Goal: Communication & Community: Answer question/provide support

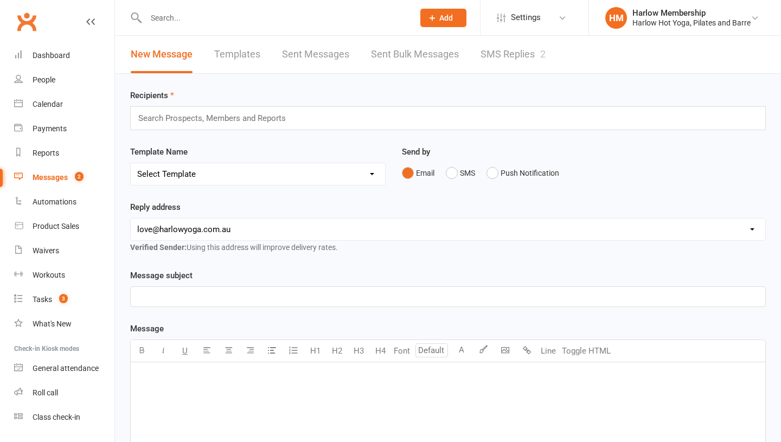
click at [510, 60] on link "SMS Replies 2" at bounding box center [513, 54] width 65 height 37
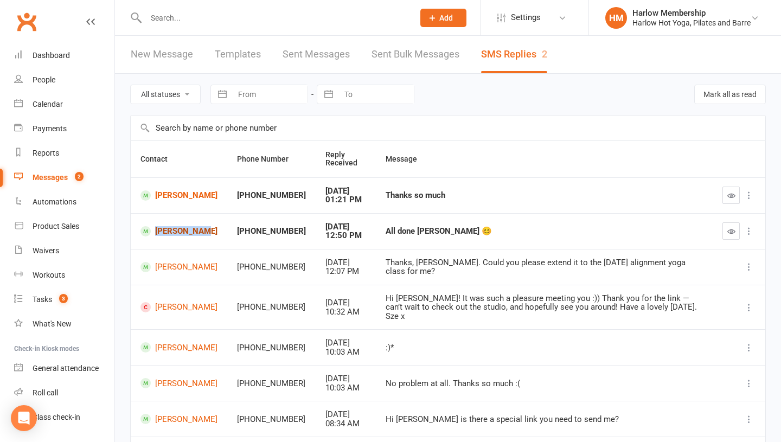
drag, startPoint x: 168, startPoint y: 223, endPoint x: 180, endPoint y: 239, distance: 20.2
click at [180, 239] on td "[PERSON_NAME]" at bounding box center [179, 231] width 97 height 36
click at [169, 232] on link "[PERSON_NAME]" at bounding box center [179, 231] width 77 height 10
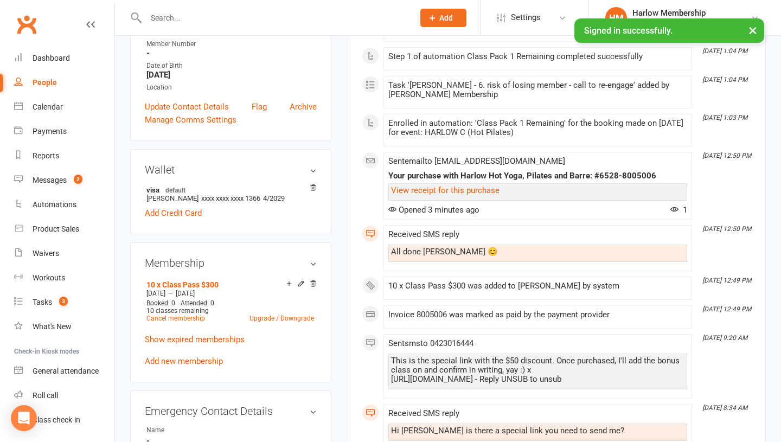
scroll to position [217, 0]
click at [302, 282] on icon at bounding box center [301, 283] width 8 height 8
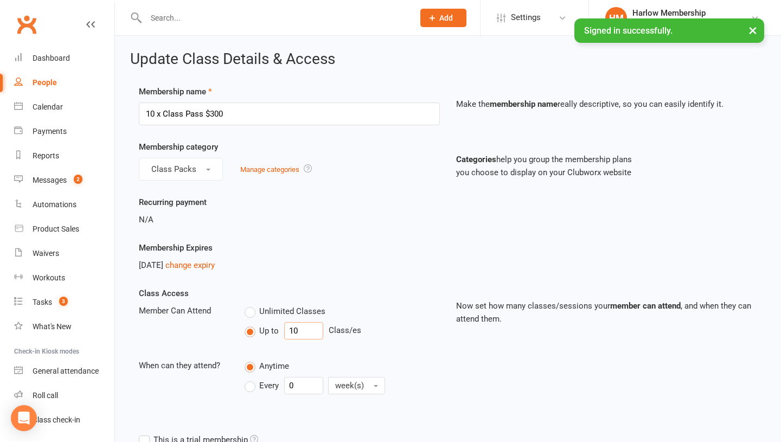
click at [297, 334] on input "10" at bounding box center [303, 330] width 39 height 17
type input "11"
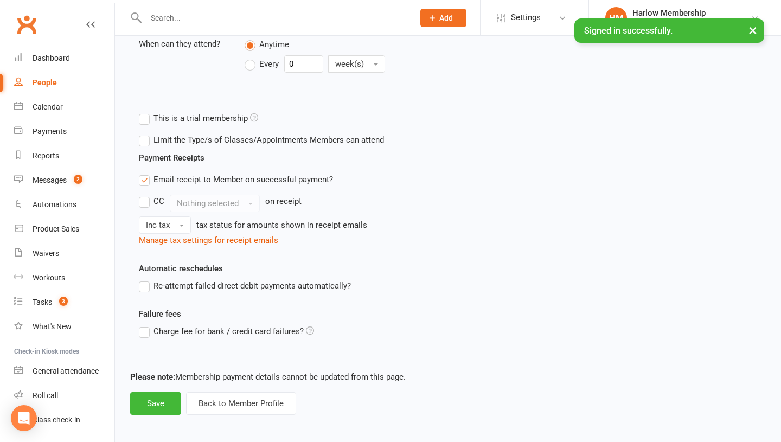
scroll to position [326, 0]
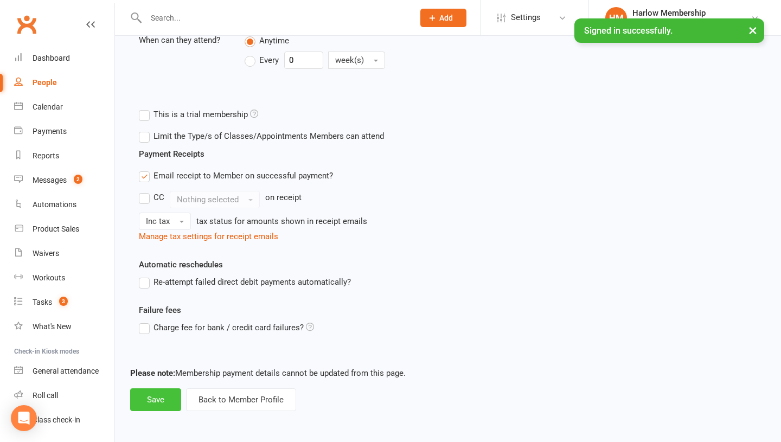
click at [149, 401] on button "Save" at bounding box center [155, 400] width 51 height 23
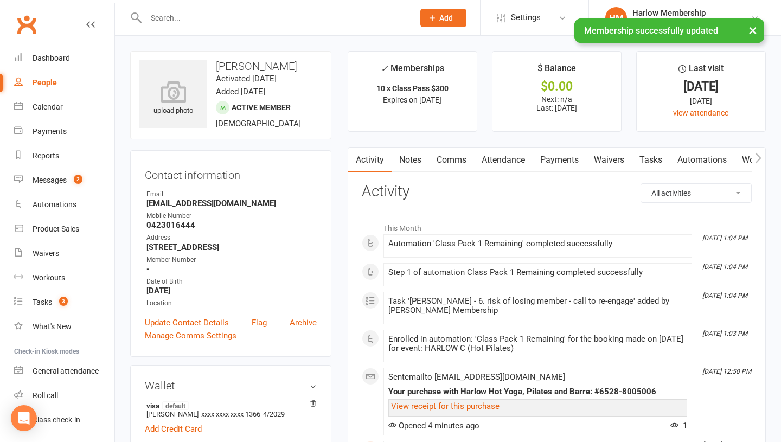
click at [451, 151] on link "Comms" at bounding box center [451, 160] width 45 height 25
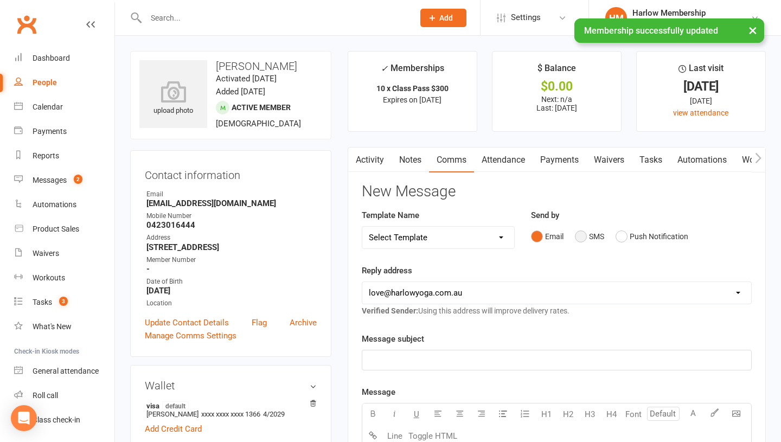
click at [580, 241] on button "SMS" at bounding box center [589, 236] width 29 height 21
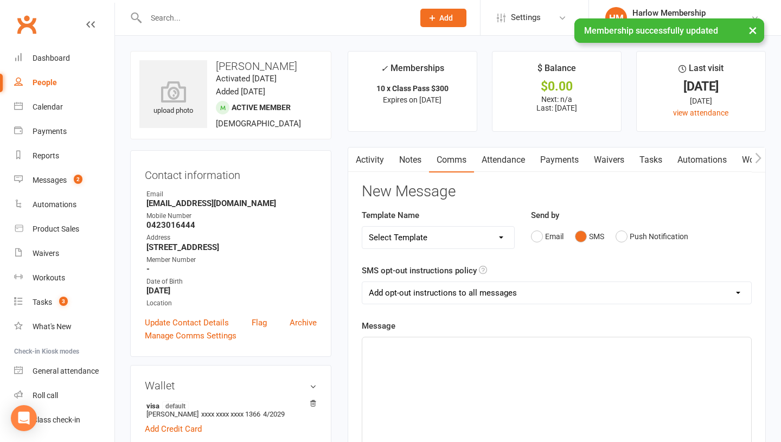
click at [494, 374] on div "﻿" at bounding box center [556, 419] width 389 height 163
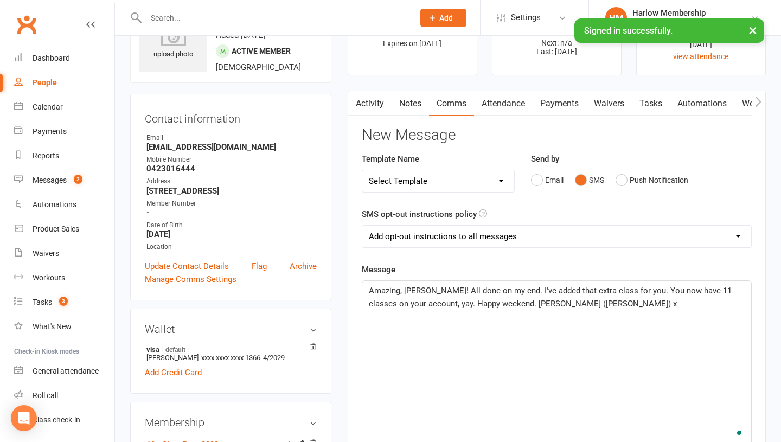
scroll to position [83, 0]
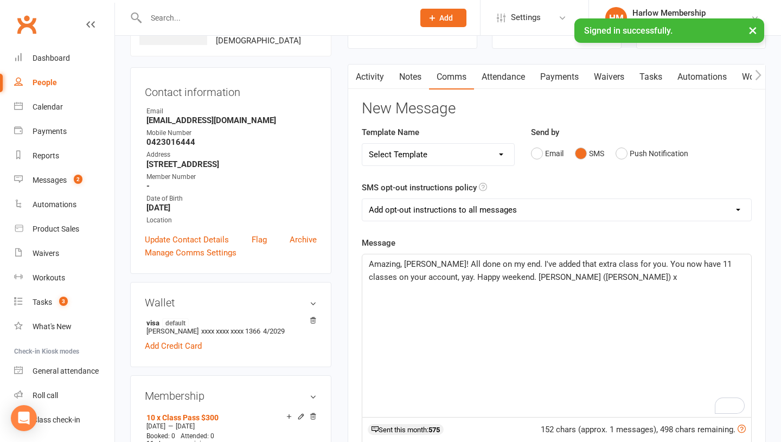
click at [597, 262] on span "Amazing, [PERSON_NAME]! All done on my end. I've added that extra class for you…" at bounding box center [551, 270] width 365 height 23
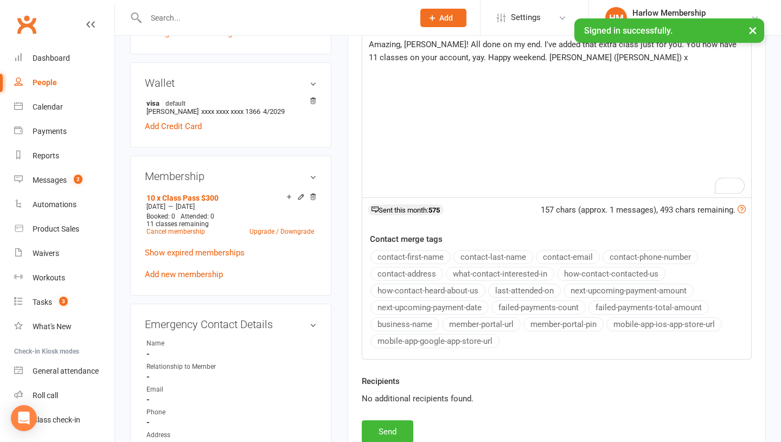
scroll to position [302, 0]
click at [385, 429] on button "Send" at bounding box center [388, 432] width 52 height 23
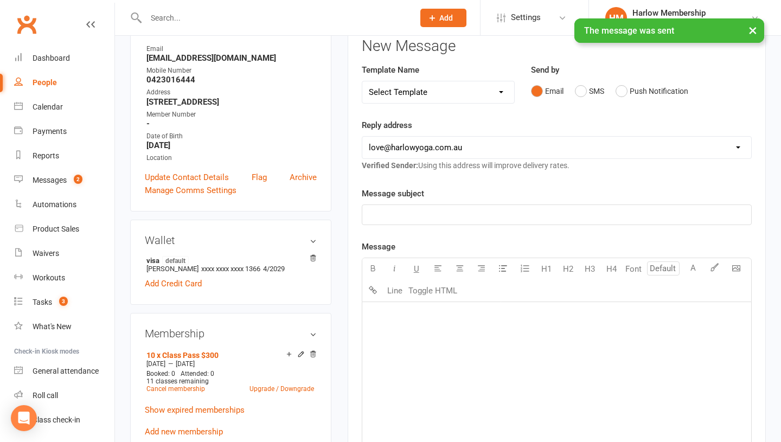
scroll to position [0, 0]
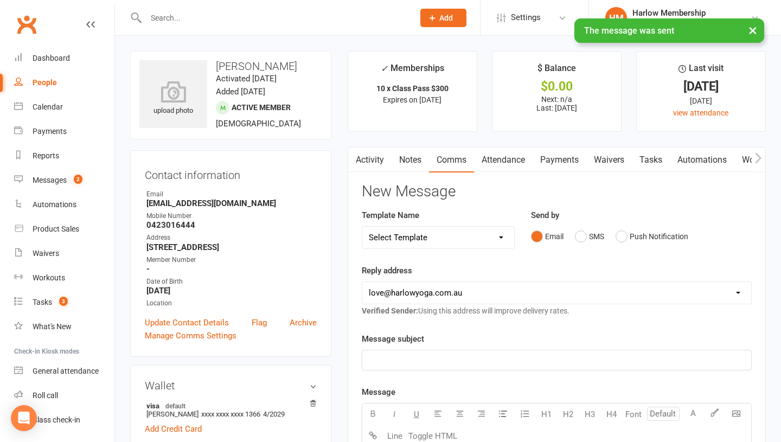
click at [410, 167] on link "Notes" at bounding box center [410, 160] width 37 height 25
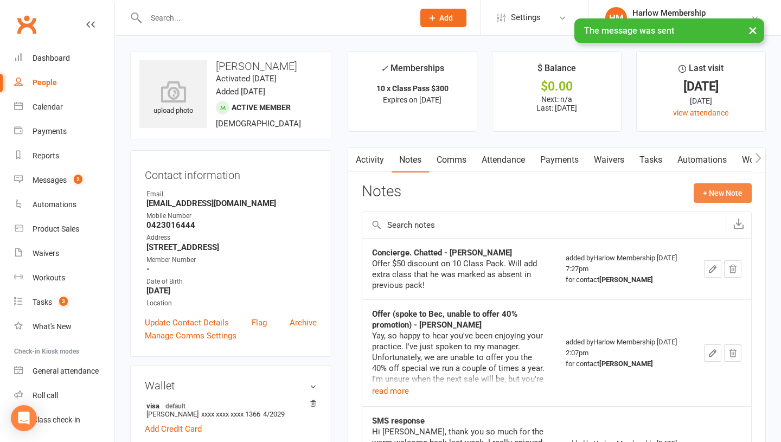
click at [711, 196] on button "+ New Note" at bounding box center [723, 193] width 58 height 20
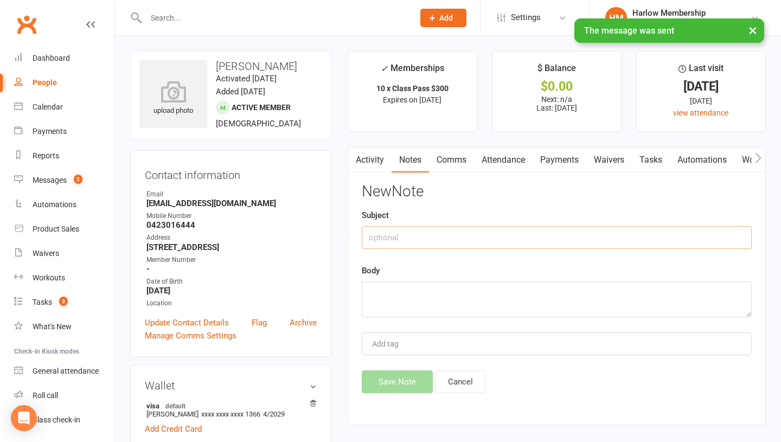
click at [406, 237] on input "text" at bounding box center [557, 237] width 390 height 23
type input "Purchased: 10 Class Pack for $300 (usually $350)"
click at [393, 304] on textarea at bounding box center [557, 300] width 390 height 36
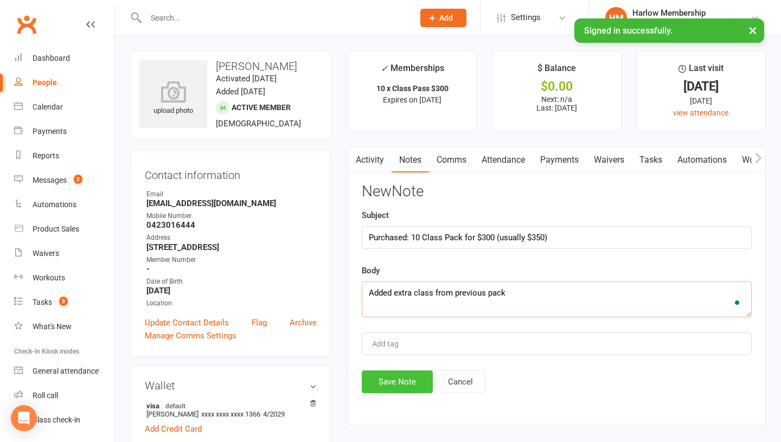
type textarea "Added extra class from previous pack"
click at [396, 379] on button "Save Note" at bounding box center [397, 382] width 71 height 23
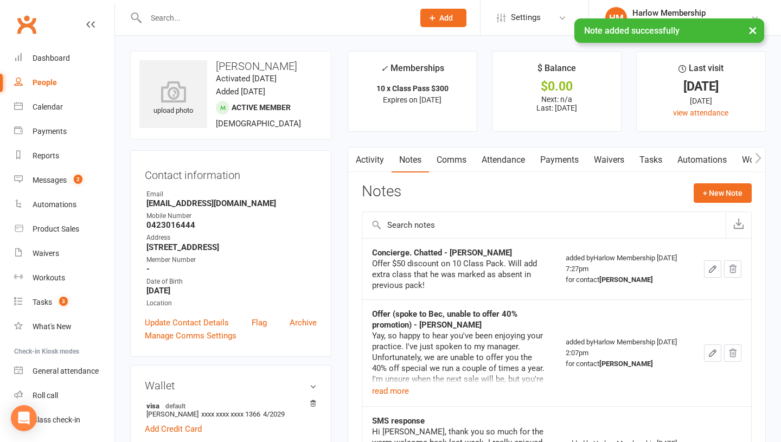
click at [660, 156] on link "Tasks" at bounding box center [651, 160] width 38 height 25
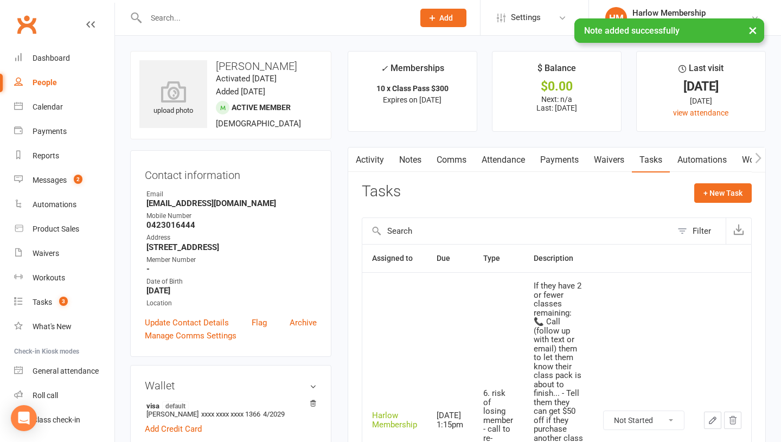
click at [628, 429] on select "Not Started In Progress Waiting Complete" at bounding box center [644, 420] width 80 height 18
select select "unstarted"
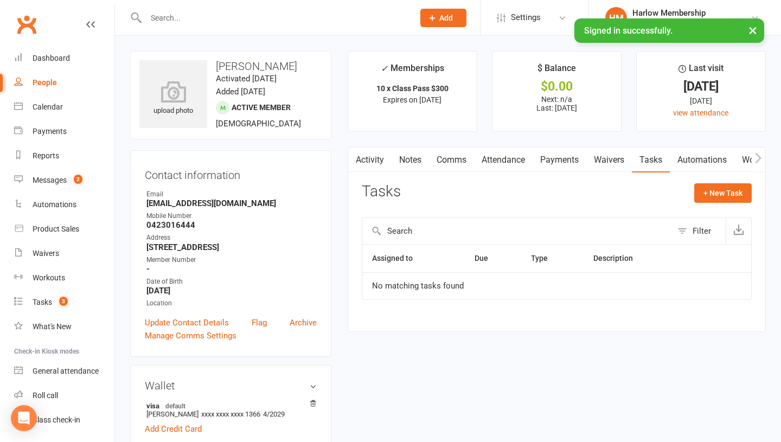
click at [412, 164] on link "Notes" at bounding box center [410, 160] width 37 height 25
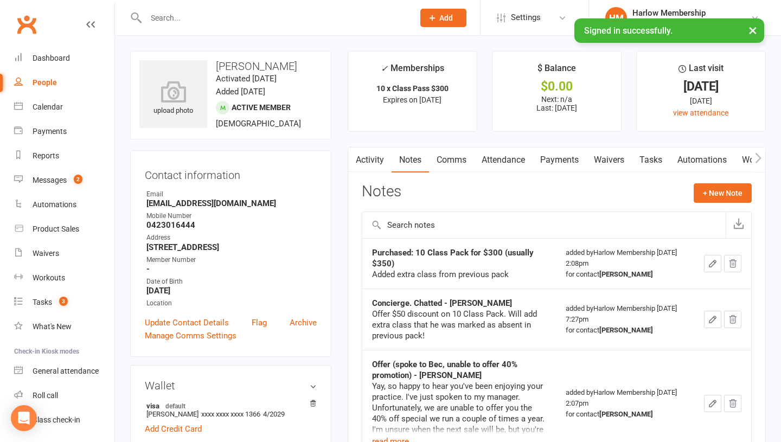
click at [711, 268] on icon "button" at bounding box center [713, 264] width 10 height 10
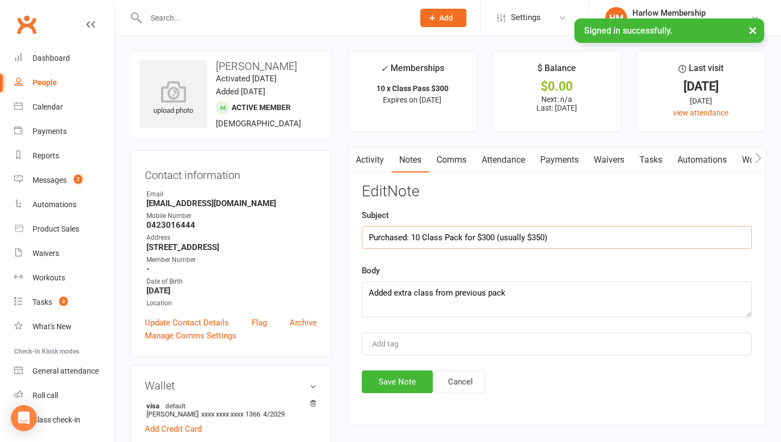
click at [550, 244] on input "Purchased: 10 Class Pack for $300 (usually $350)" at bounding box center [557, 237] width 390 height 23
type input "Purchased: 10 Class Pack for $300 (usually $350) - [PERSON_NAME]"
click at [380, 378] on button "Save Note" at bounding box center [397, 382] width 71 height 23
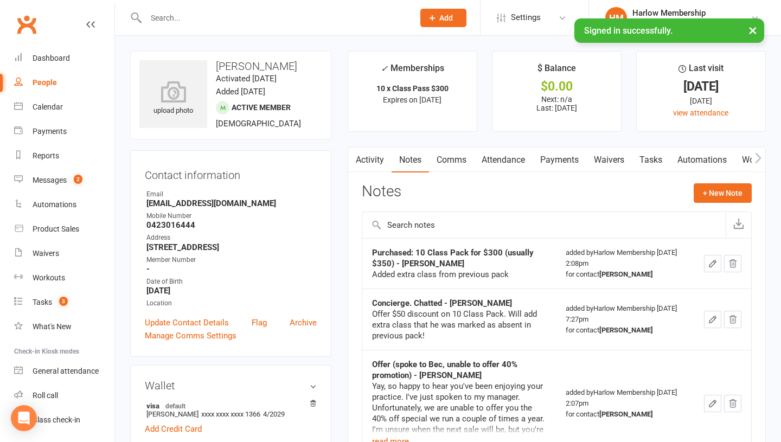
click at [650, 157] on link "Tasks" at bounding box center [651, 160] width 38 height 25
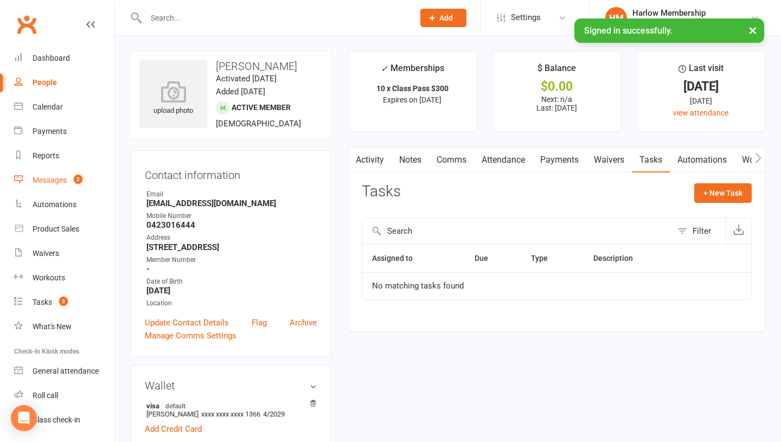
click at [63, 177] on div "Messages" at bounding box center [50, 180] width 34 height 9
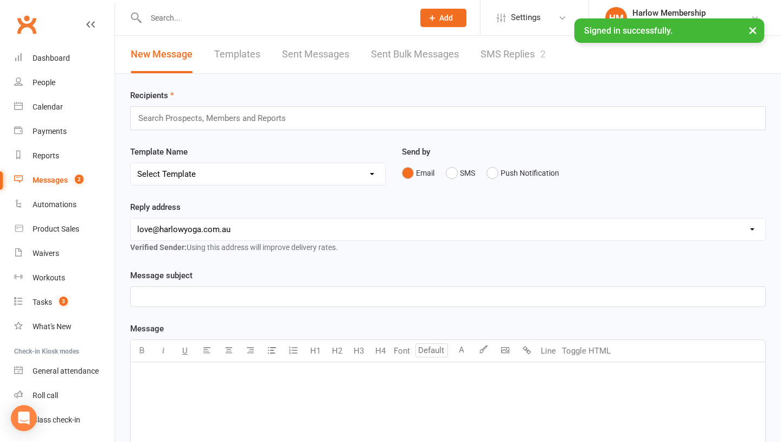
click at [506, 62] on link "SMS Replies 2" at bounding box center [513, 54] width 65 height 37
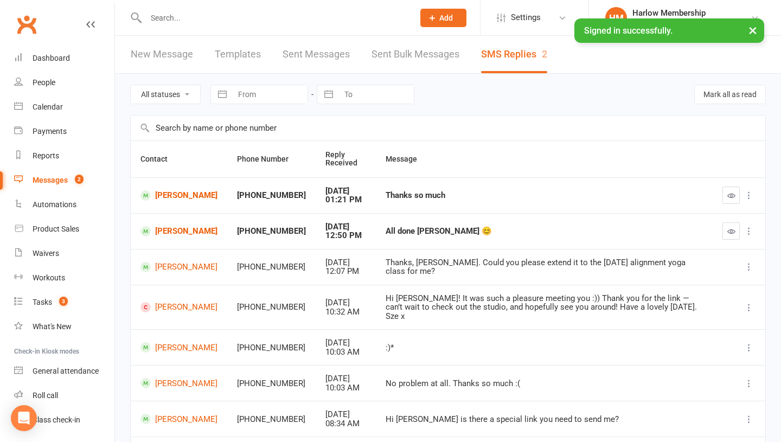
click at [723, 195] on button "button" at bounding box center [731, 195] width 17 height 17
click at [733, 236] on button "button" at bounding box center [731, 230] width 17 height 17
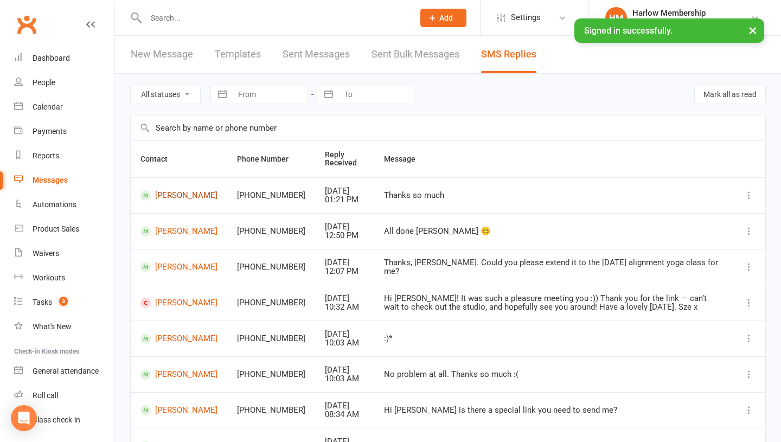
click at [143, 198] on span at bounding box center [146, 195] width 10 height 10
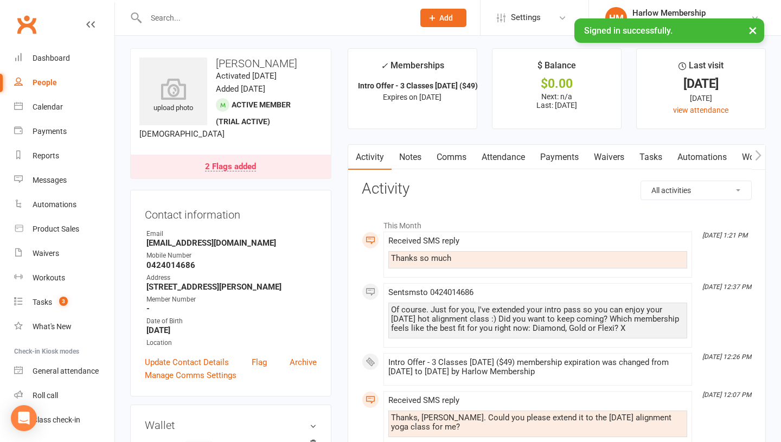
scroll to position [1, 0]
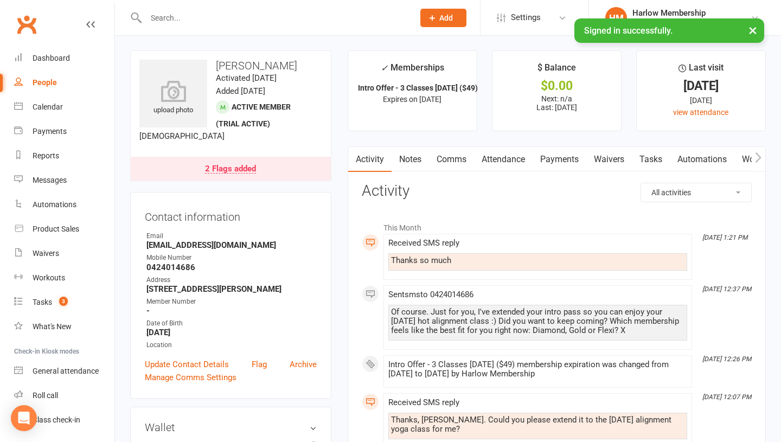
click at [447, 161] on link "Comms" at bounding box center [451, 159] width 45 height 25
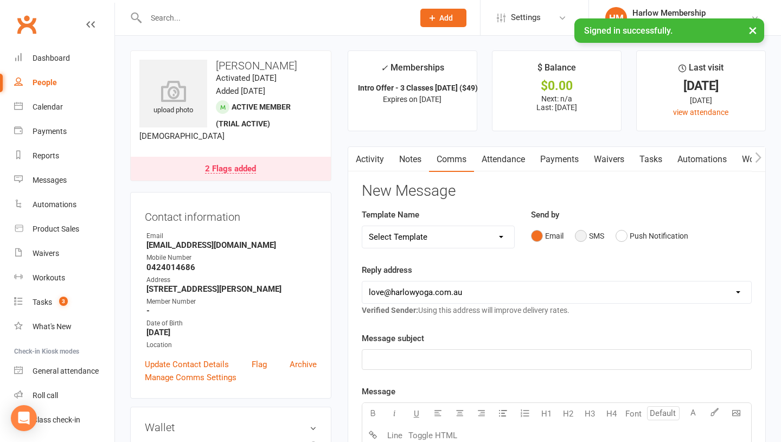
click at [577, 239] on button "SMS" at bounding box center [589, 236] width 29 height 21
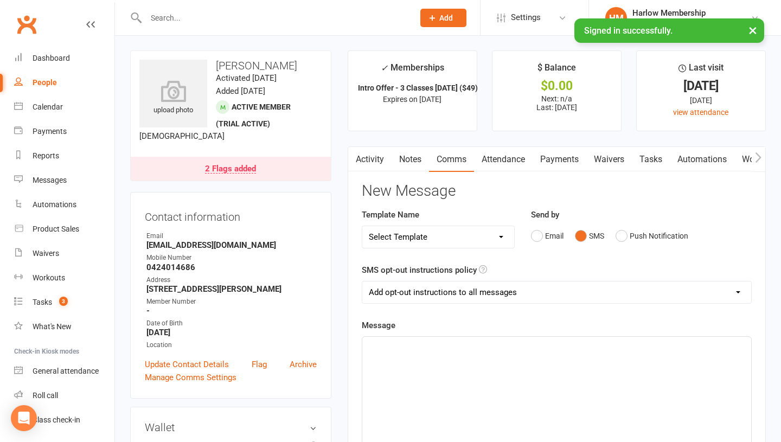
click at [474, 383] on div "﻿" at bounding box center [556, 418] width 389 height 163
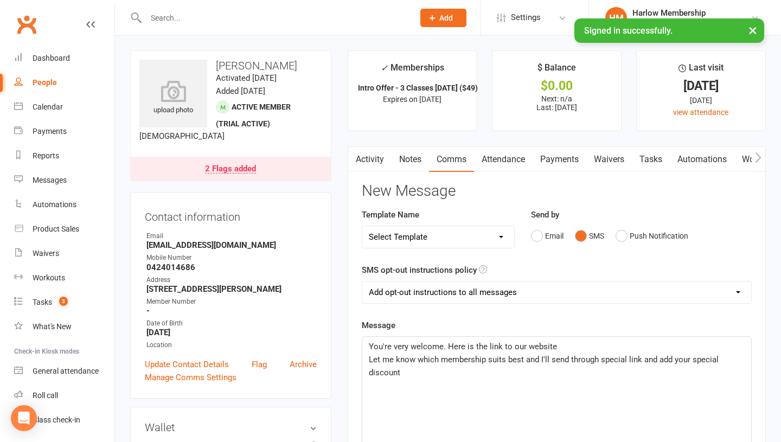
click at [564, 346] on p "You're very welcome. Here is the link to our website" at bounding box center [557, 346] width 376 height 13
drag, startPoint x: 419, startPoint y: 367, endPoint x: 368, endPoint y: 355, distance: 52.9
click at [370, 356] on p "Let me know which membership suits best and I'll send through special link and …" at bounding box center [557, 366] width 376 height 26
click at [524, 346] on span "You're very welcome. Here is the link to our website" at bounding box center [463, 347] width 188 height 10
click at [577, 351] on p "You're very welcome. Here is the link to our website" at bounding box center [557, 346] width 376 height 13
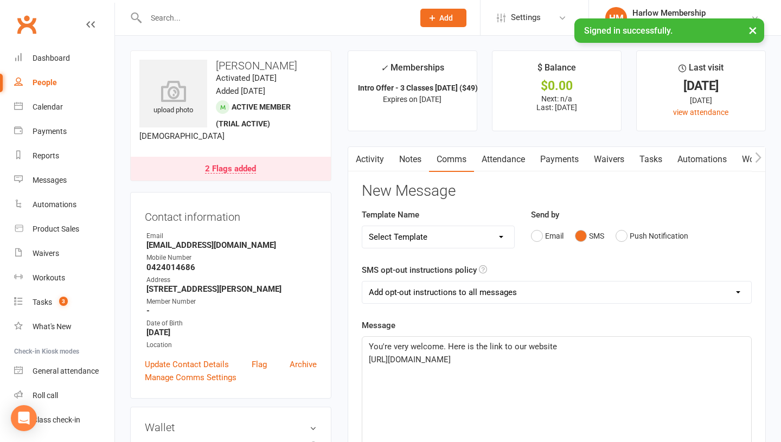
click at [586, 363] on p "[URL][DOMAIN_NAME]" at bounding box center [557, 359] width 376 height 13
click at [561, 345] on p "You're very welcome. Here is the link to our website" at bounding box center [557, 346] width 376 height 13
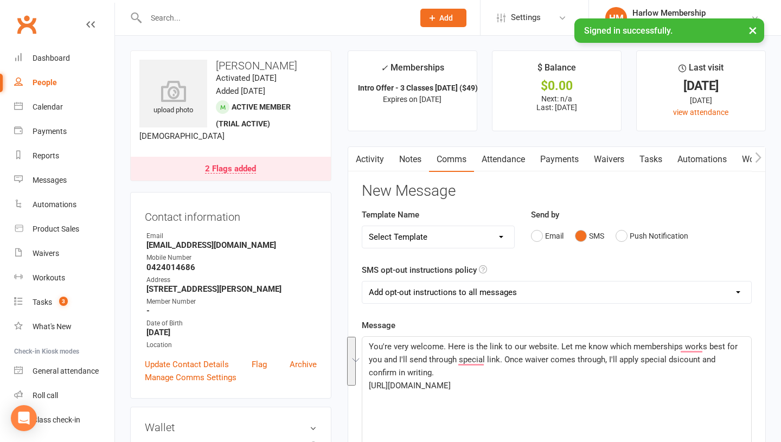
drag, startPoint x: 478, startPoint y: 367, endPoint x: 302, endPoint y: 327, distance: 179.9
copy div "You're very welcome. Here is the link to our website. Let me know which members…"
click at [408, 160] on link "Notes" at bounding box center [410, 159] width 37 height 25
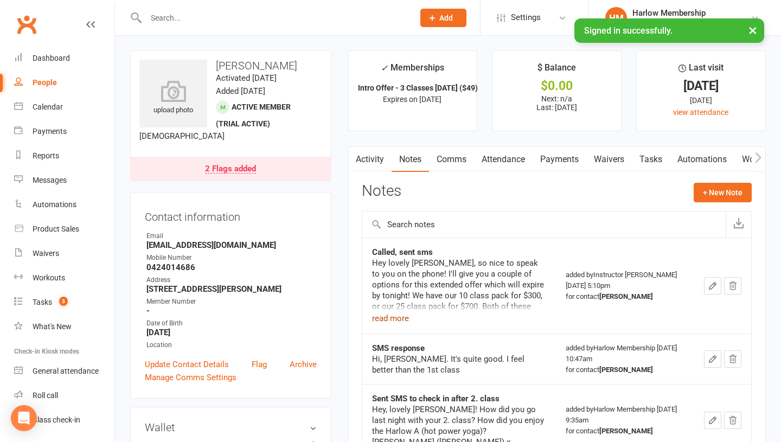
click at [383, 323] on button "read more" at bounding box center [390, 318] width 37 height 13
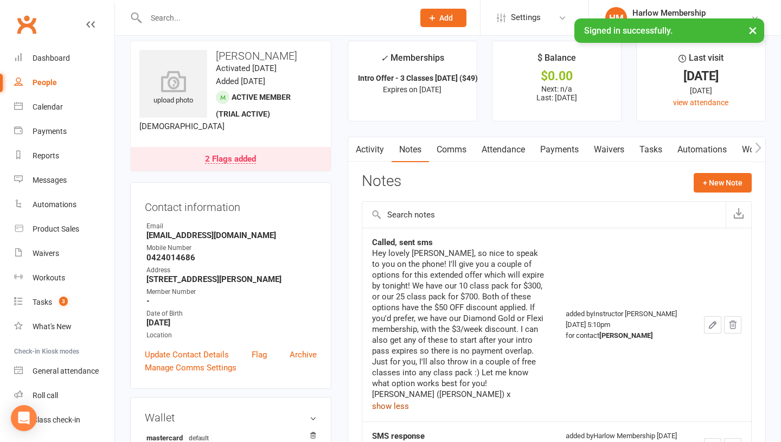
scroll to position [11, 0]
click at [361, 150] on link "Activity" at bounding box center [369, 149] width 43 height 25
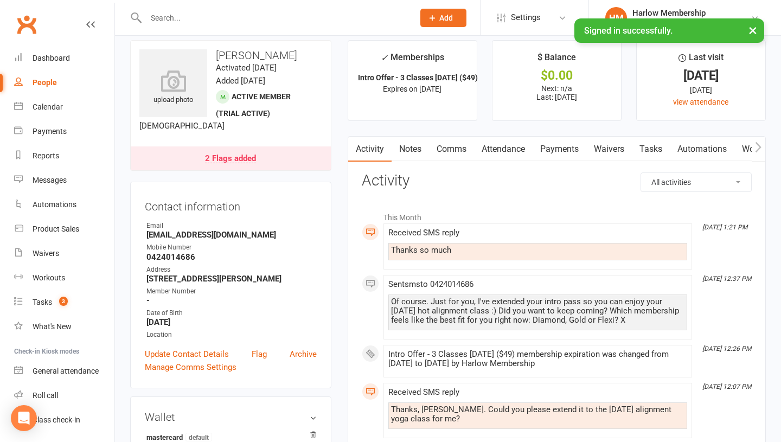
click at [440, 142] on link "Comms" at bounding box center [451, 149] width 45 height 25
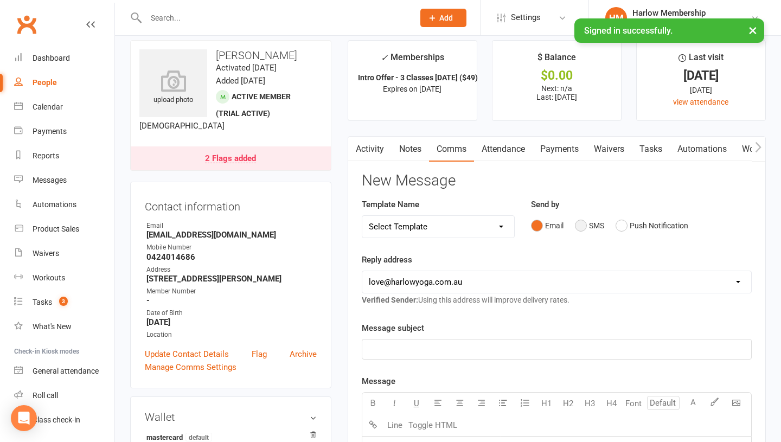
click at [582, 227] on button "SMS" at bounding box center [589, 225] width 29 height 21
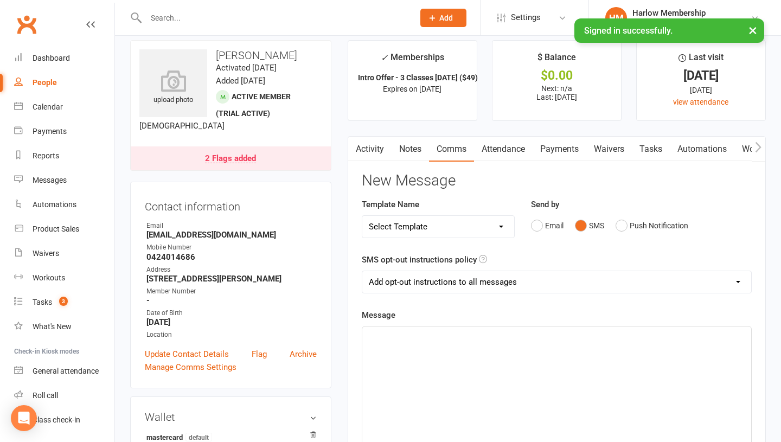
click at [372, 151] on link "Activity" at bounding box center [369, 149] width 43 height 25
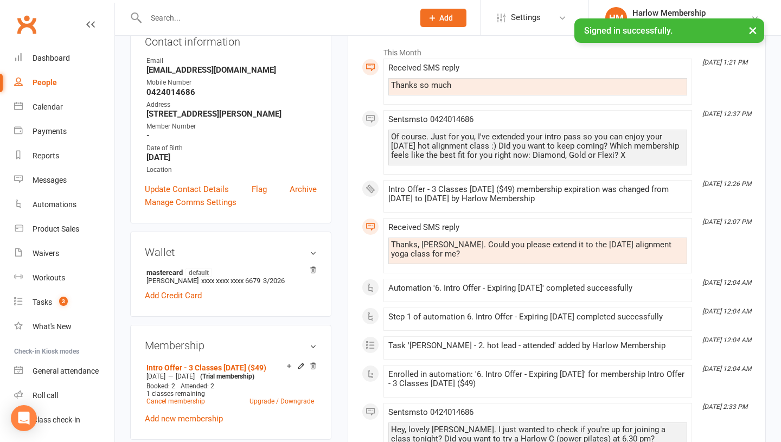
scroll to position [180, 0]
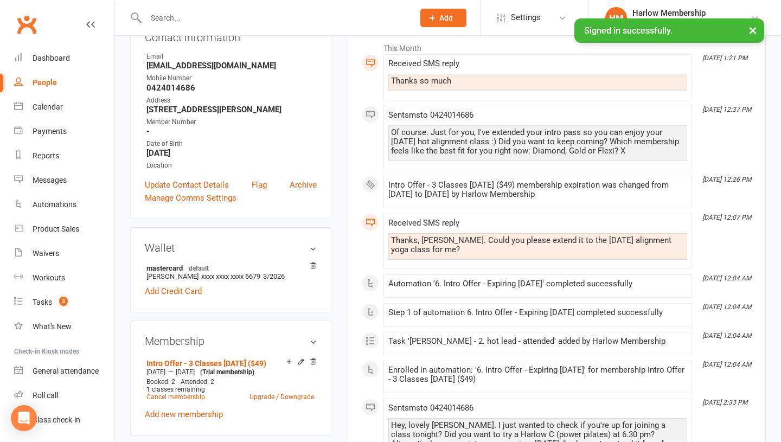
click at [421, 245] on div "Thanks, [PERSON_NAME]. Could you please extend it to the [DATE] alignment yoga …" at bounding box center [538, 245] width 294 height 18
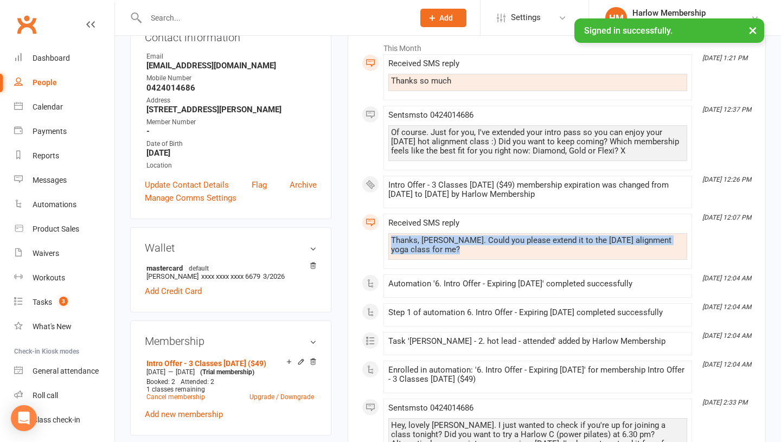
copy div "Thanks, [PERSON_NAME]. Could you please extend it to the [DATE] alignment yoga …"
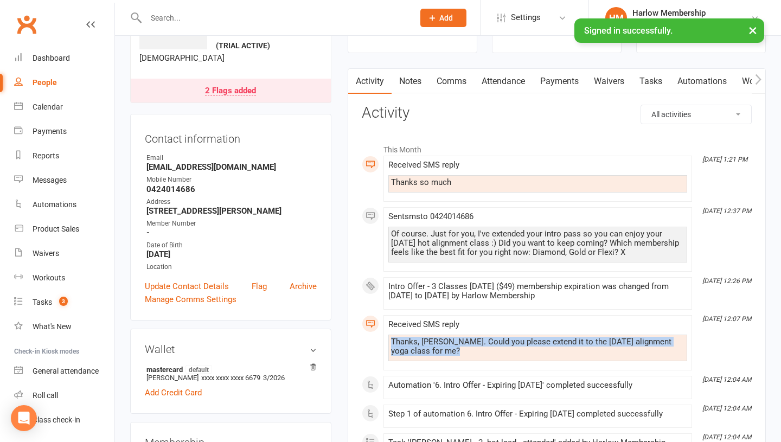
scroll to position [0, 0]
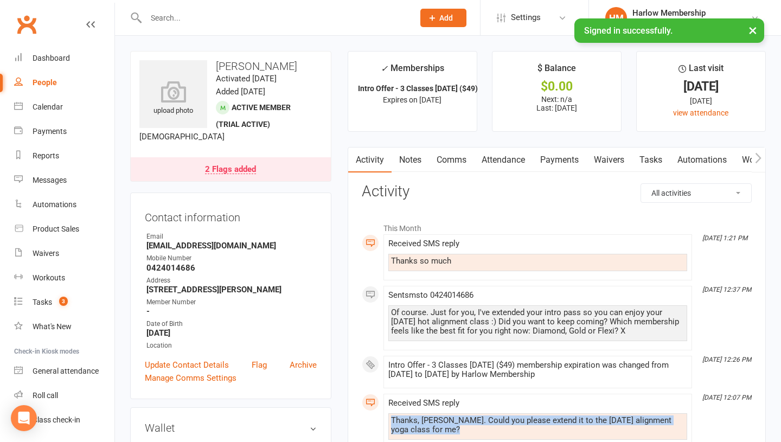
click at [449, 160] on link "Comms" at bounding box center [451, 160] width 45 height 25
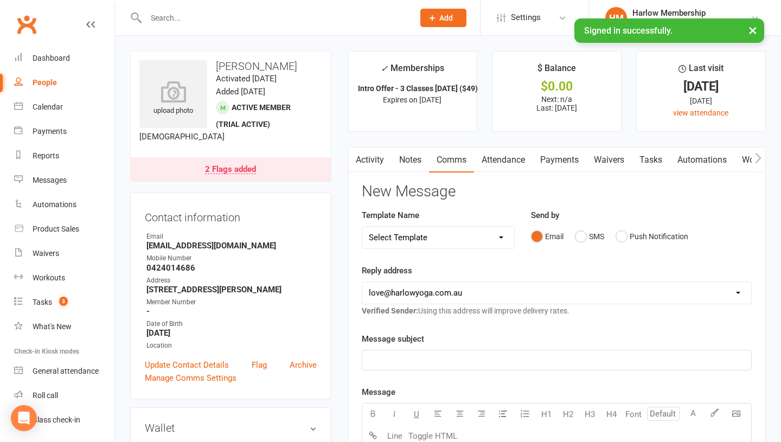
click at [420, 161] on link "Notes" at bounding box center [410, 160] width 37 height 25
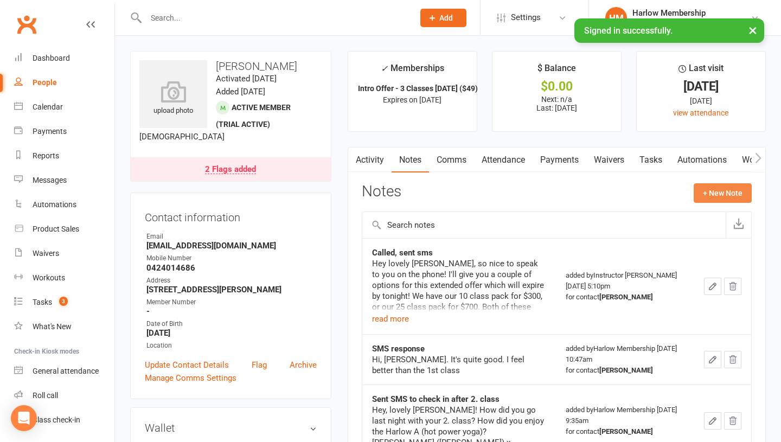
click at [723, 195] on button "+ New Note" at bounding box center [723, 193] width 58 height 20
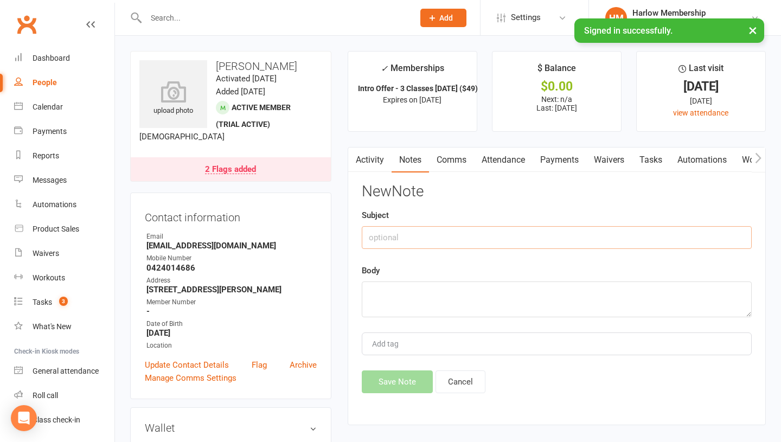
click at [429, 241] on input "text" at bounding box center [557, 237] width 390 height 23
type input "Extended intro pass"
click at [436, 302] on textarea at bounding box center [557, 300] width 390 height 36
paste textarea "Thanks, [PERSON_NAME]. Could you please extend it to the [DATE] alignment yoga …"
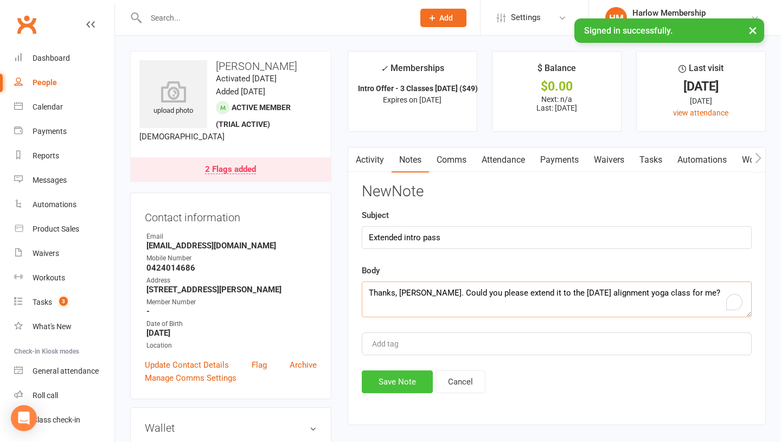
type textarea "Thanks, [PERSON_NAME]. Could you please extend it to the [DATE] alignment yoga …"
click at [392, 379] on button "Save Note" at bounding box center [397, 382] width 71 height 23
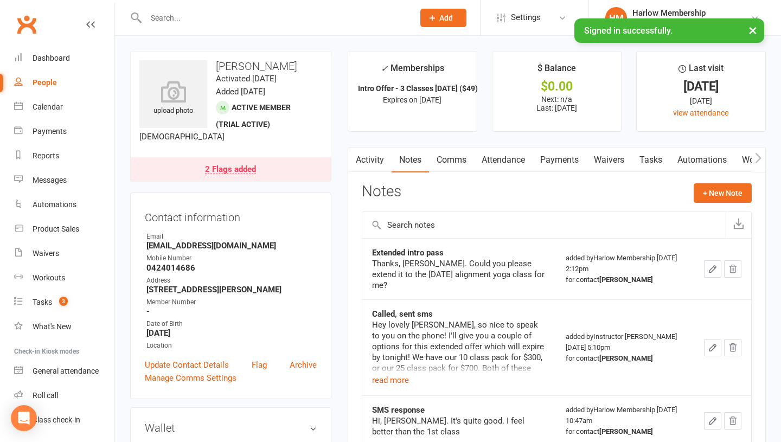
click at [374, 164] on link "Activity" at bounding box center [369, 160] width 43 height 25
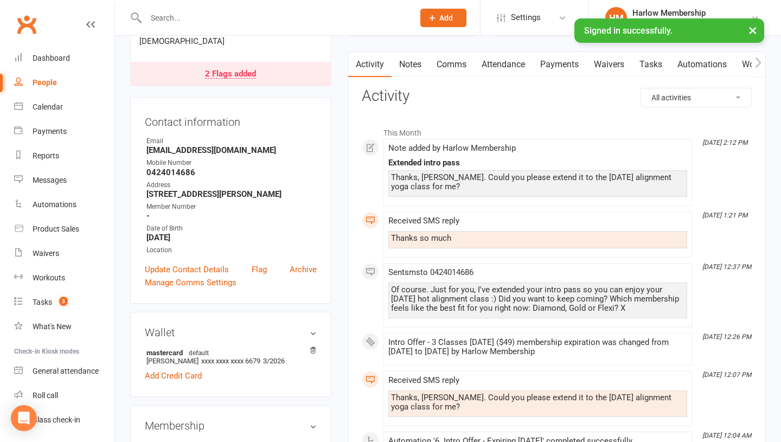
scroll to position [95, 0]
click at [402, 283] on div "Of course. Just for you, I've extended your intro pass so you can enjoy your [D…" at bounding box center [538, 301] width 299 height 36
drag, startPoint x: 629, startPoint y: 307, endPoint x: 379, endPoint y: 283, distance: 250.8
copy div "Of course. Just for you, I've extended your intro pass so you can enjoy your [D…"
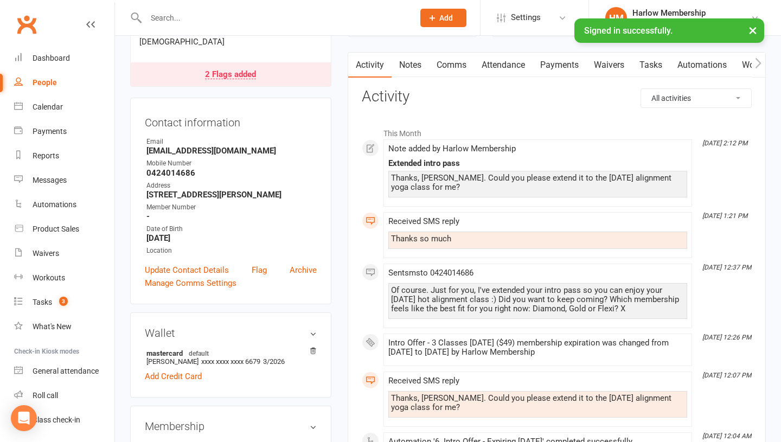
click at [416, 58] on link "Notes" at bounding box center [410, 65] width 37 height 25
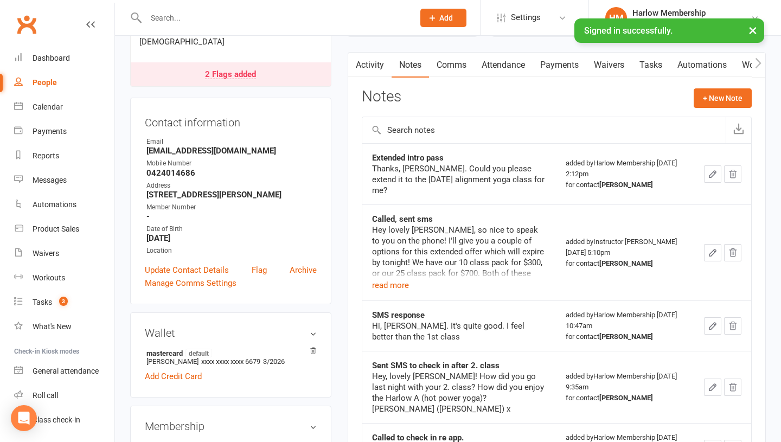
click at [709, 169] on icon "button" at bounding box center [713, 174] width 10 height 10
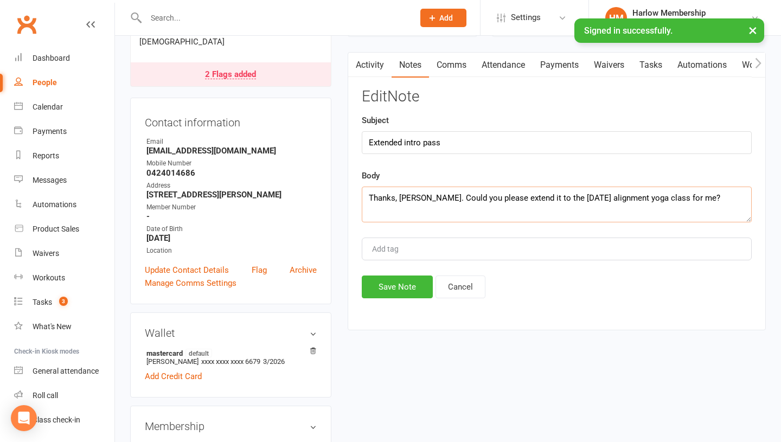
click at [729, 196] on textarea "Thanks, [PERSON_NAME]. Could you please extend it to the [DATE] alignment yoga …" at bounding box center [557, 205] width 390 height 36
paste textarea "Of course. Just for you, I've extended your intro pass so you can enjoy your [D…"
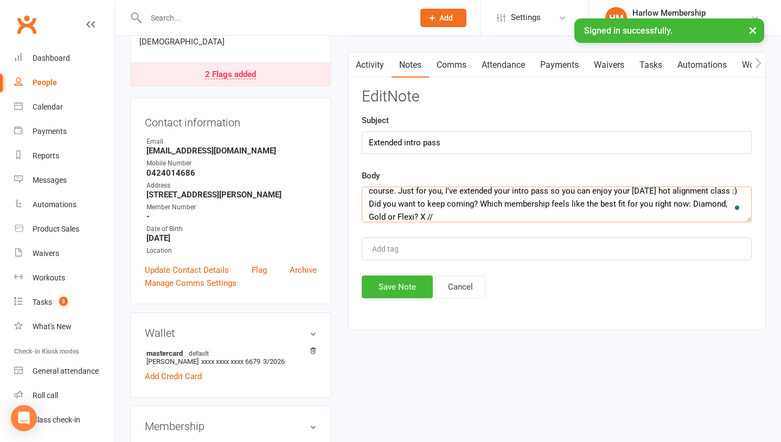
scroll to position [20, 0]
type textarea "Thanks, [PERSON_NAME]. Could you please extend it to the [DATE] alignment yoga …"
click at [402, 296] on button "Save Note" at bounding box center [397, 287] width 71 height 23
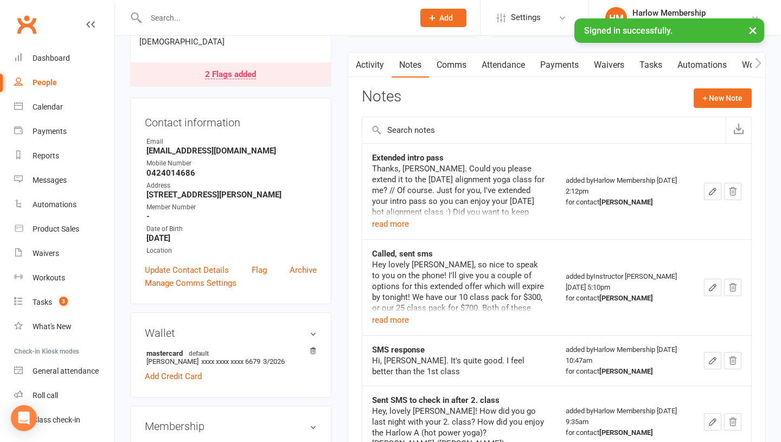
scroll to position [41, 0]
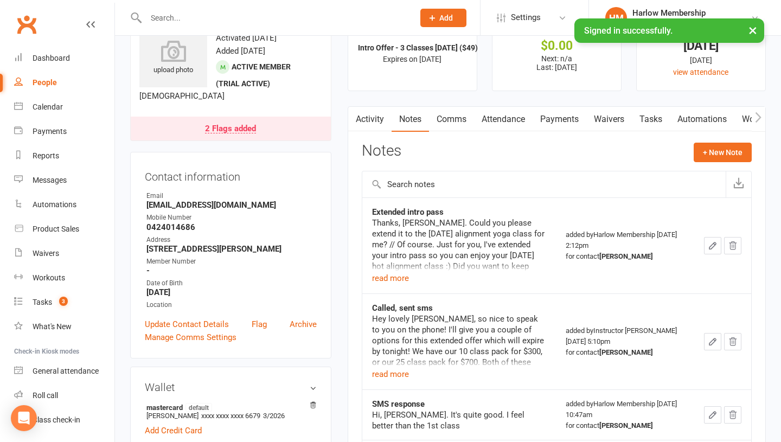
click at [371, 111] on link "Activity" at bounding box center [369, 119] width 43 height 25
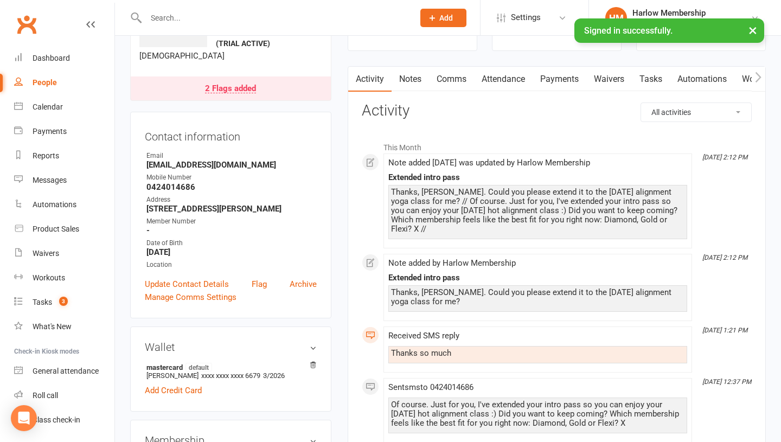
scroll to position [86, 0]
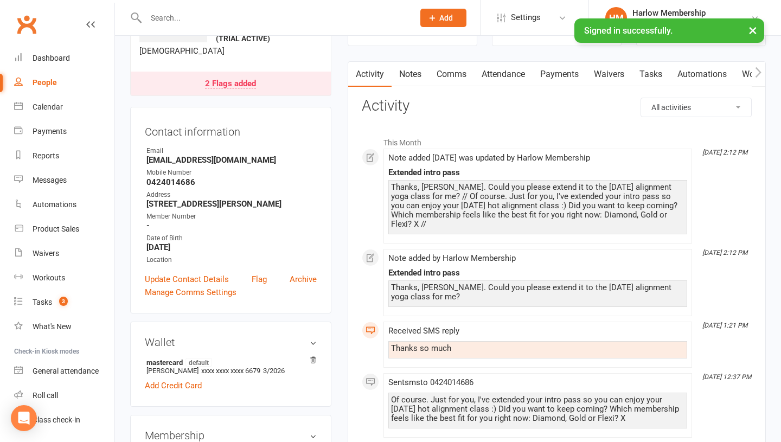
click at [451, 344] on div "Thanks so much" at bounding box center [538, 348] width 294 height 9
copy div "Thanks so much"
click at [415, 78] on link "Notes" at bounding box center [410, 74] width 37 height 25
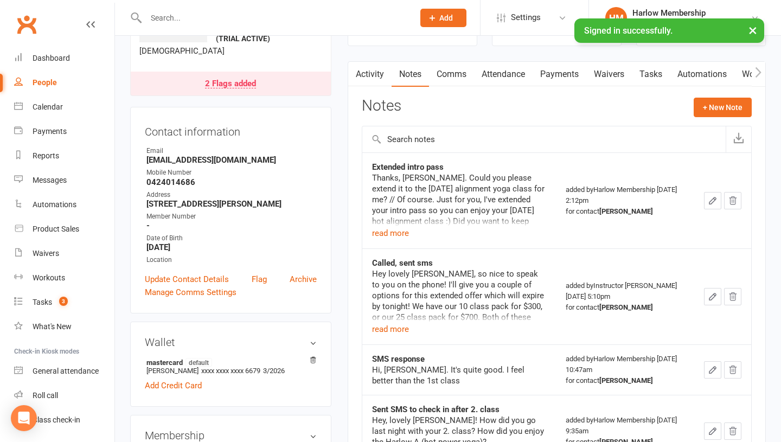
scroll to position [87, 0]
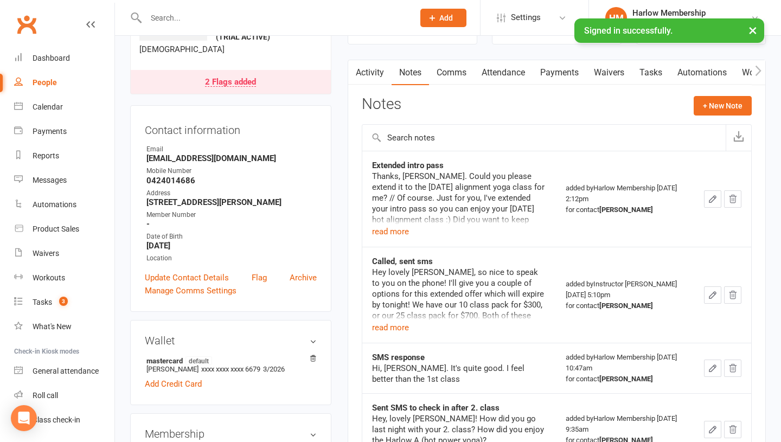
click at [708, 204] on button "button" at bounding box center [712, 198] width 17 height 17
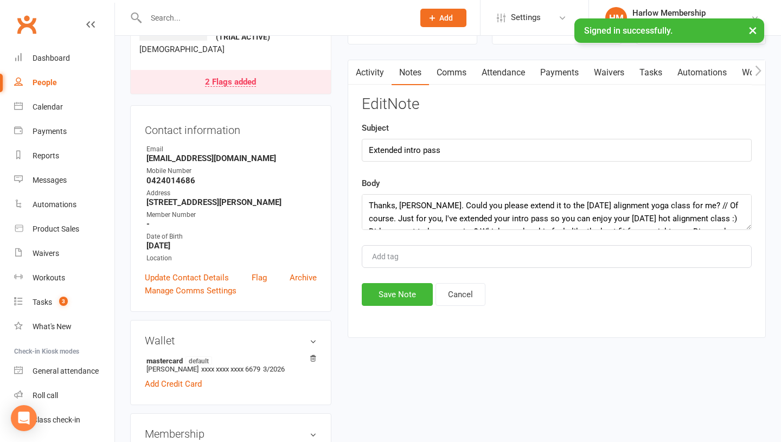
scroll to position [39, 0]
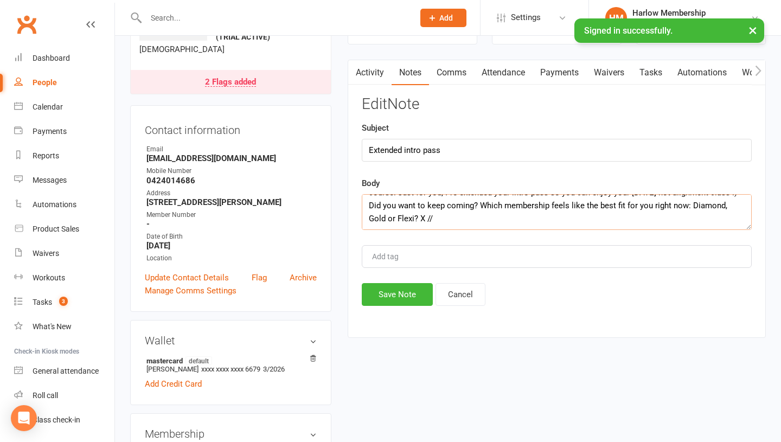
click at [537, 216] on textarea "Thanks, [PERSON_NAME]. Could you please extend it to the [DATE] alignment yoga …" at bounding box center [557, 212] width 390 height 36
paste textarea "Thanks so much"
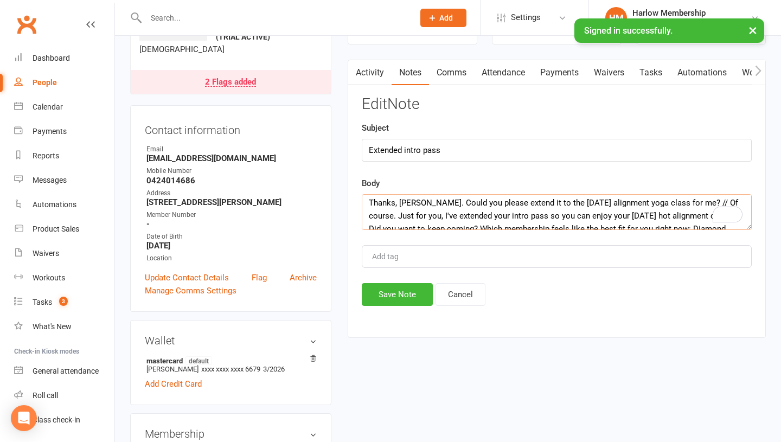
scroll to position [0, 0]
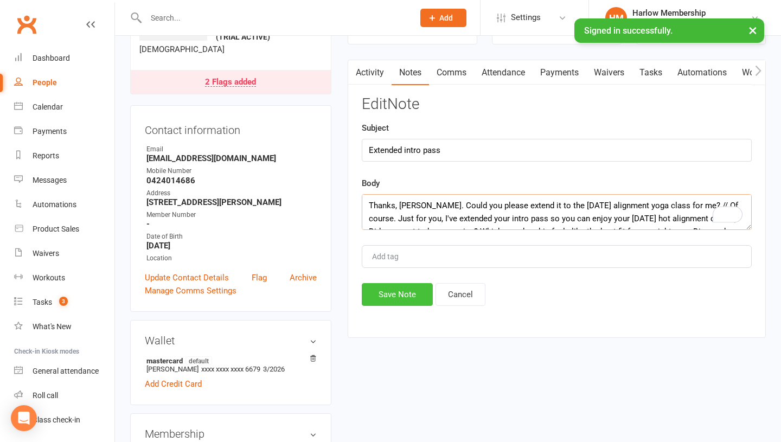
type textarea "Thanks, [PERSON_NAME]. Could you please extend it to the [DATE] alignment yoga …"
click at [379, 289] on button "Save Note" at bounding box center [397, 294] width 71 height 23
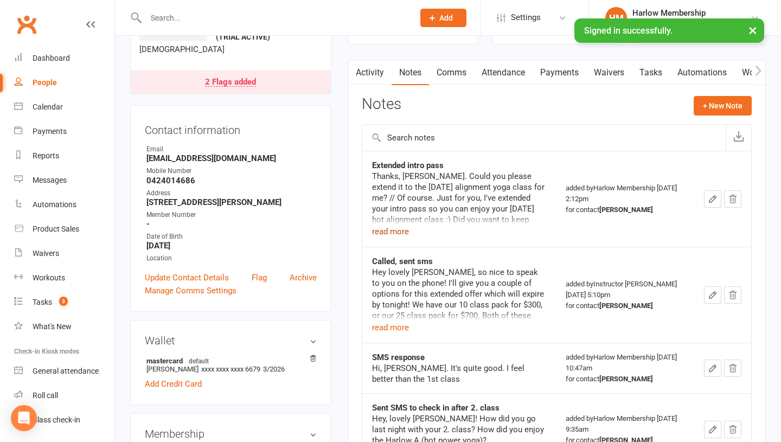
click at [390, 231] on button "read more" at bounding box center [390, 231] width 37 height 13
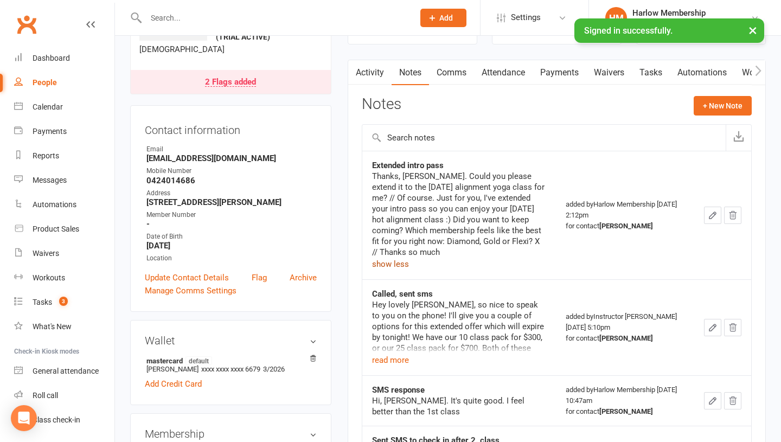
click at [366, 74] on link "Activity" at bounding box center [369, 72] width 43 height 25
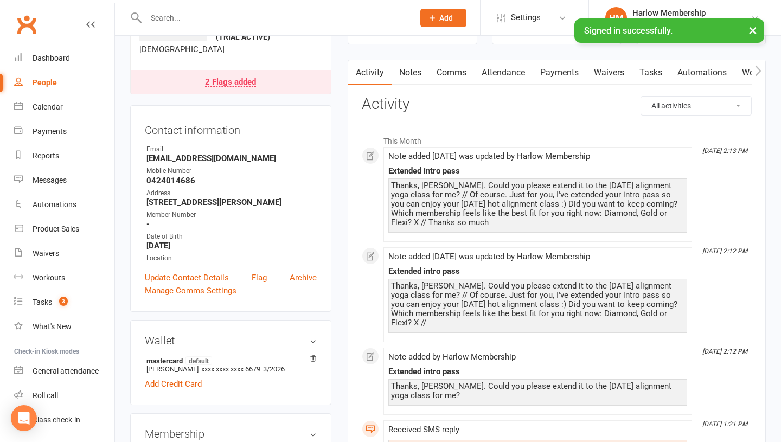
click at [446, 67] on link "Comms" at bounding box center [451, 72] width 45 height 25
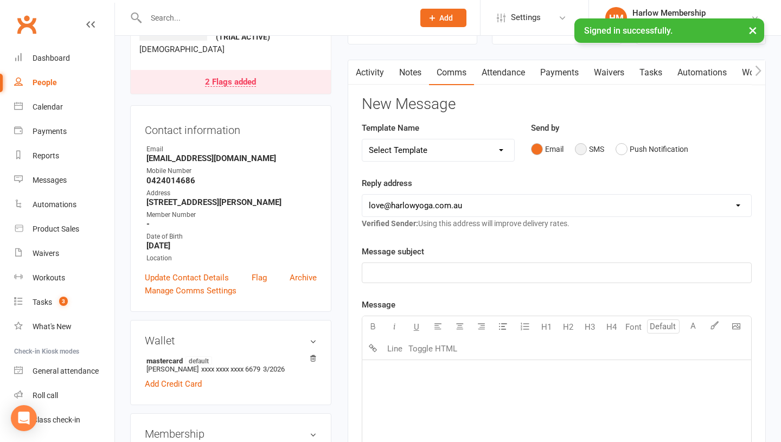
click at [584, 151] on button "SMS" at bounding box center [589, 149] width 29 height 21
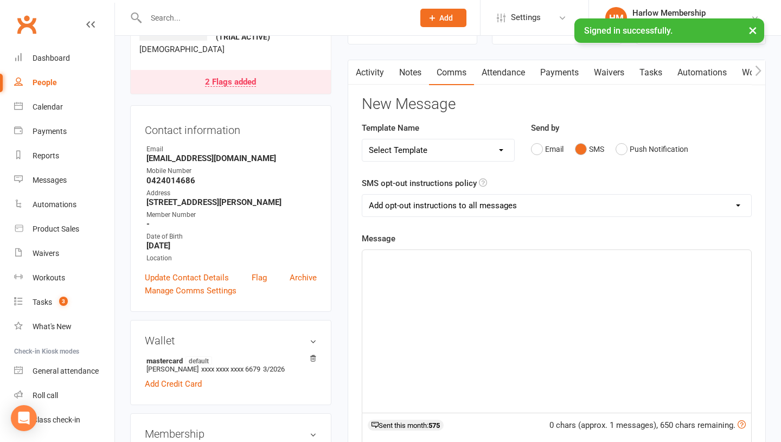
click at [448, 276] on div "﻿" at bounding box center [556, 331] width 389 height 163
click at [366, 258] on div "[URL][DOMAIN_NAME]" at bounding box center [556, 331] width 389 height 163
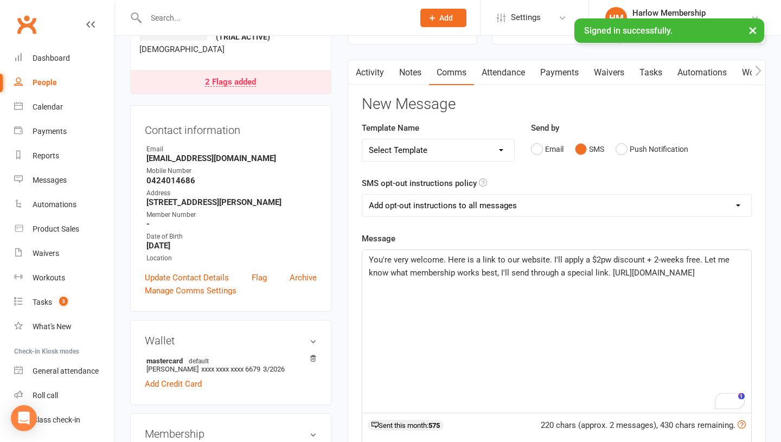
click at [555, 269] on span "You're very welcome. Here is a link to our website. I'll apply a $2pw discount …" at bounding box center [550, 266] width 363 height 23
click at [637, 279] on p "You're very welcome. Here is a link to our website. I'll apply a $2pw discount …" at bounding box center [557, 266] width 376 height 26
click at [627, 274] on p "You're very welcome. Here is a link to our website. I'll apply a $2pw discount …" at bounding box center [557, 266] width 376 height 26
click at [443, 276] on span "You're very welcome. Here is a link to our website. I'll apply a $2pw discount …" at bounding box center [557, 273] width 376 height 36
click at [541, 264] on span "You're very welcome. Here is a link to our website. I'll apply a $2pw discount …" at bounding box center [557, 273] width 376 height 36
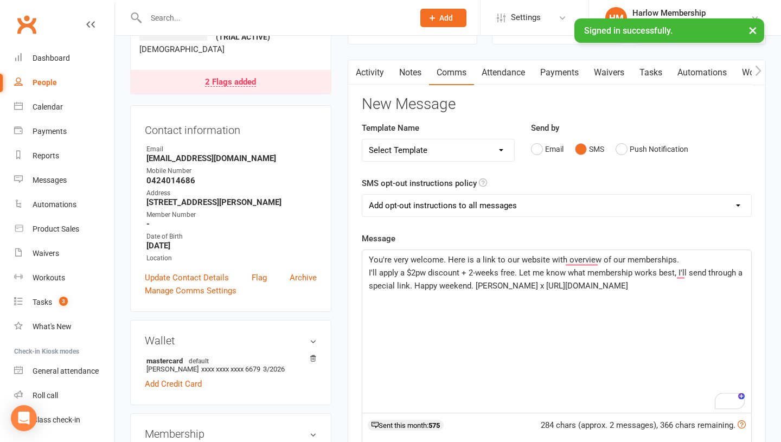
click at [438, 278] on p "I'll apply a $2pw discount + 2-weeks free. Let me know what membership works be…" at bounding box center [557, 279] width 376 height 26
click at [466, 272] on span "I'll apply a $2pw discount + 2-weeks free. Let me know what membership works be…" at bounding box center [557, 279] width 376 height 23
click at [513, 275] on span "I'll apply a $2pw discount + 2-weeks free. Let me know what membership works be…" at bounding box center [557, 279] width 376 height 23
click at [470, 286] on span "I'll apply a $2pw discount + 2-weeks free. Let me know what membership works be…" at bounding box center [546, 279] width 355 height 23
click at [547, 291] on span "I'll apply a $2pw discount + 2-weeks free. Let me know what membership works be…" at bounding box center [546, 279] width 355 height 23
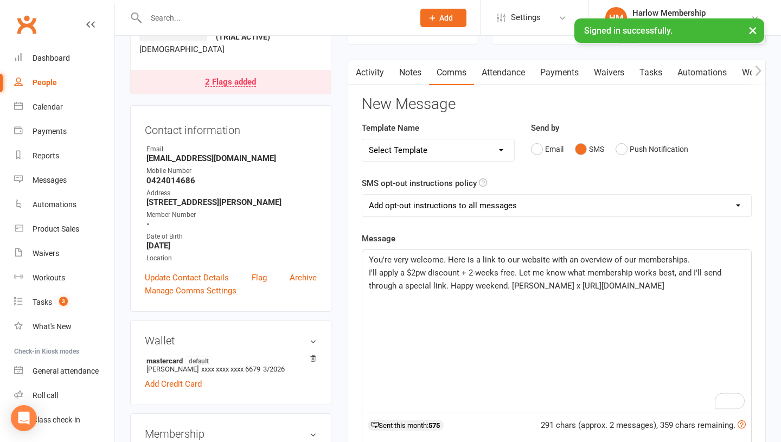
click at [559, 290] on p "I'll apply a $2pw discount + 2-weeks free. Let me know what membership works be…" at bounding box center [557, 279] width 376 height 26
click at [527, 275] on span "I'll apply a $2pw discount + 2-weeks free. Let me know what membership works be…" at bounding box center [546, 279] width 355 height 23
click at [519, 272] on span "I'll apply a $2pw discount + 2-weeks free. Let me know what membership works be…" at bounding box center [546, 279] width 355 height 23
click at [366, 268] on div "You're very welcome. Here is a link to our website with an overview of our memb…" at bounding box center [556, 331] width 389 height 163
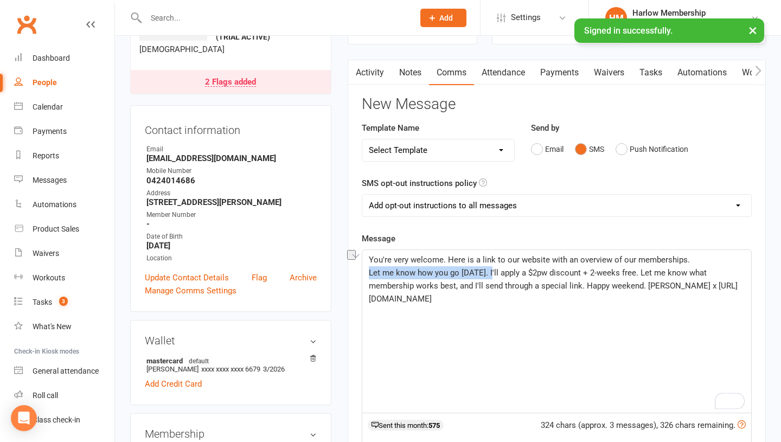
drag, startPoint x: 498, startPoint y: 271, endPoint x: 351, endPoint y: 270, distance: 147.6
click at [351, 270] on div "Activity Notes Comms Attendance Payments Waivers Tasks Automations Workouts Mob…" at bounding box center [557, 367] width 418 height 615
copy span "Let me know how you go [DATE]."
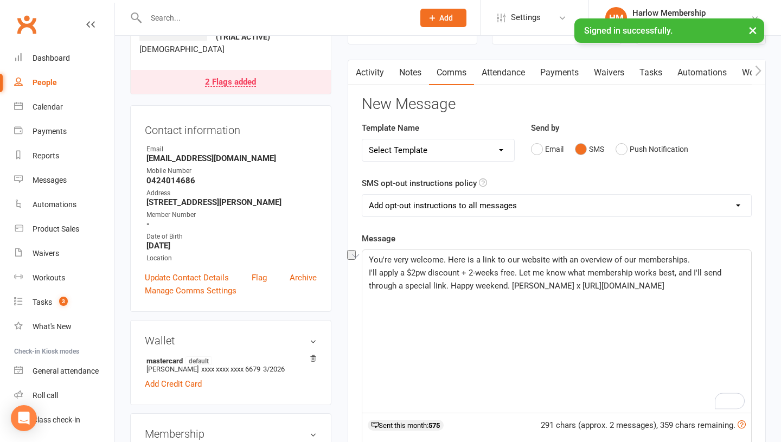
click at [450, 260] on span "You're very welcome. Here is a link to our website with an overview of our memb…" at bounding box center [529, 260] width 321 height 10
click at [589, 281] on span "You're very welcome. Let me know how you go [DATE]. Here is a link to our websi…" at bounding box center [558, 273] width 378 height 36
click at [593, 271] on span "You're very welcome. Let me know how you go [DATE]. Here is a link to our websi…" at bounding box center [558, 273] width 378 height 36
click at [598, 278] on p "You're very welcome. Let me know how you go [DATE]. Here is a link to our websi…" at bounding box center [557, 272] width 376 height 39
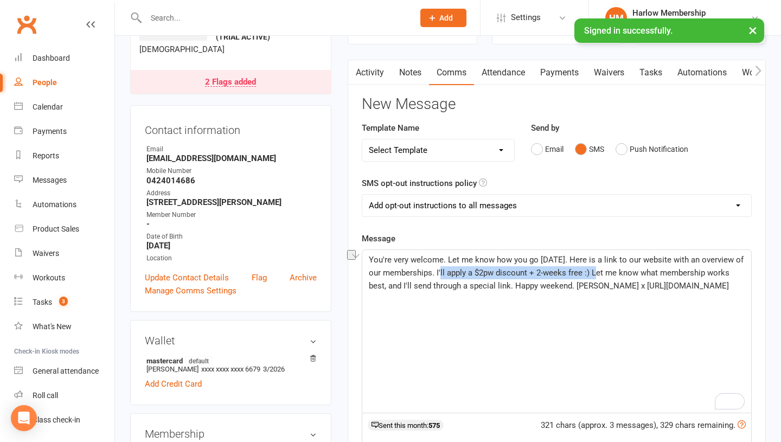
drag, startPoint x: 598, startPoint y: 278, endPoint x: 447, endPoint y: 273, distance: 150.9
click at [447, 273] on p "You're very welcome. Let me know how you go [DATE]. Here is a link to our websi…" at bounding box center [557, 272] width 376 height 39
copy span "I'll apply a $2pw discount + 2-weeks free :)"
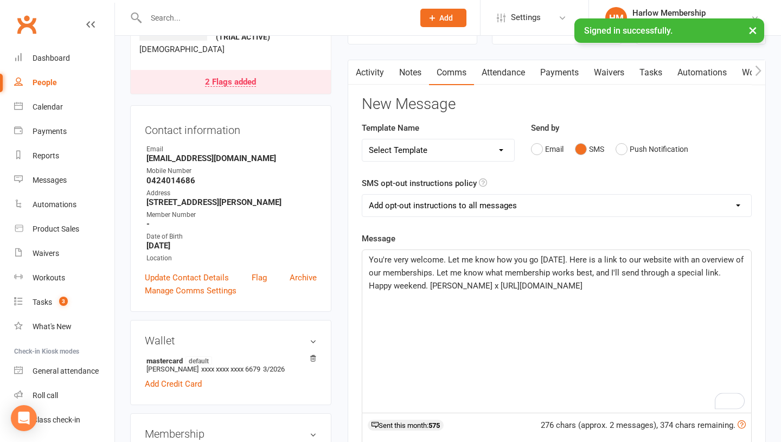
click at [745, 277] on div "You're very welcome. Let me know how you go [DATE]. Here is a link to our websi…" at bounding box center [556, 331] width 389 height 163
click at [730, 274] on span "You're very welcome. Let me know how you go [DATE]. Here is a link to our websi…" at bounding box center [557, 273] width 377 height 36
click at [543, 286] on span "You're very welcome. Let me know how you go tomorrow. Here is a link to our web…" at bounding box center [557, 279] width 377 height 49
click at [633, 295] on p "You're very welcome. Let me know how you go tomorrow. Here is a link to our web…" at bounding box center [557, 279] width 376 height 52
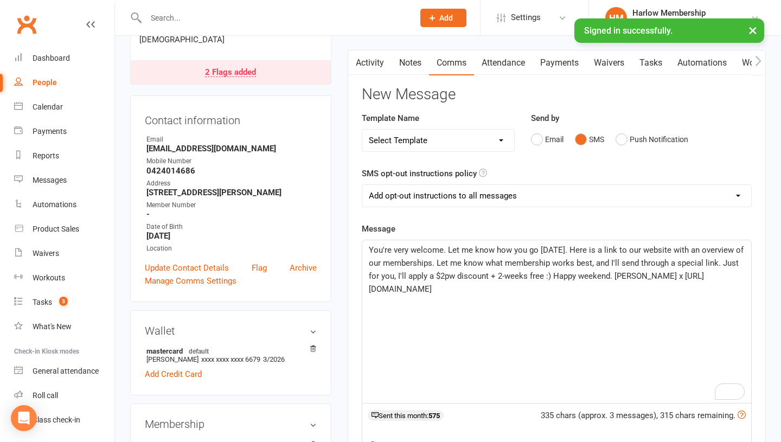
scroll to position [96, 0]
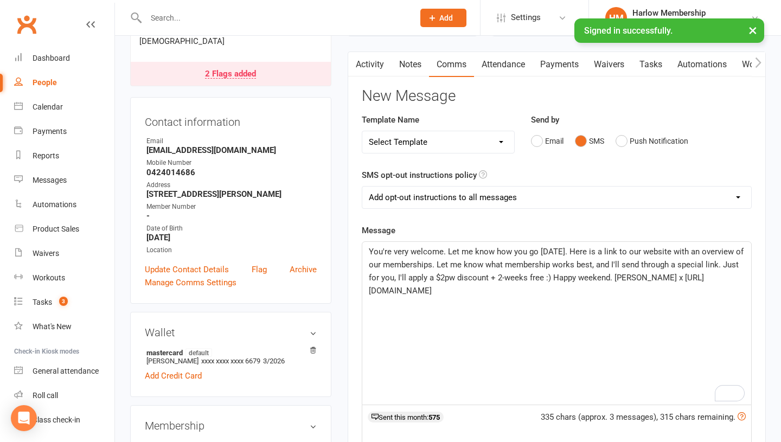
click at [474, 192] on select "Add opt-out instructions to all messages Add opt-out instructions for messages …" at bounding box center [556, 198] width 389 height 22
select select "2"
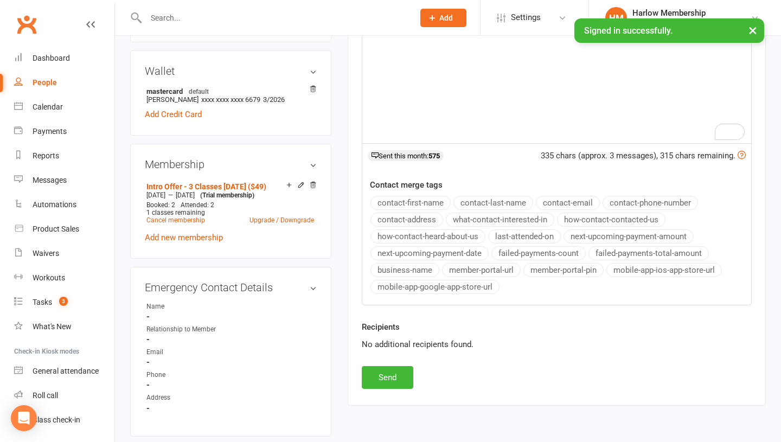
scroll to position [380, 0]
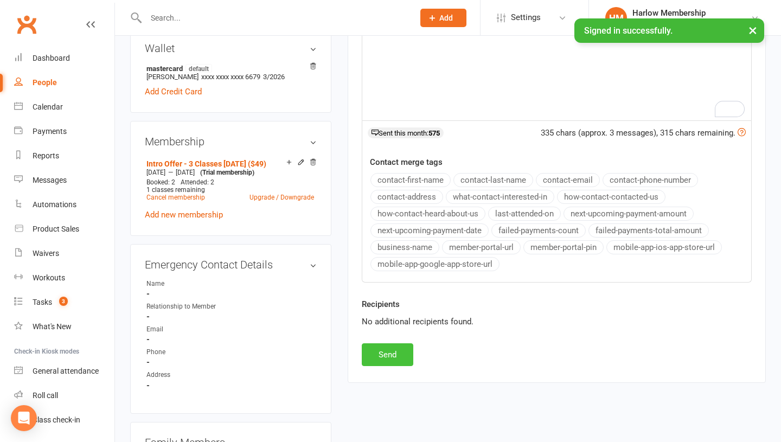
click at [389, 357] on button "Send" at bounding box center [388, 354] width 52 height 23
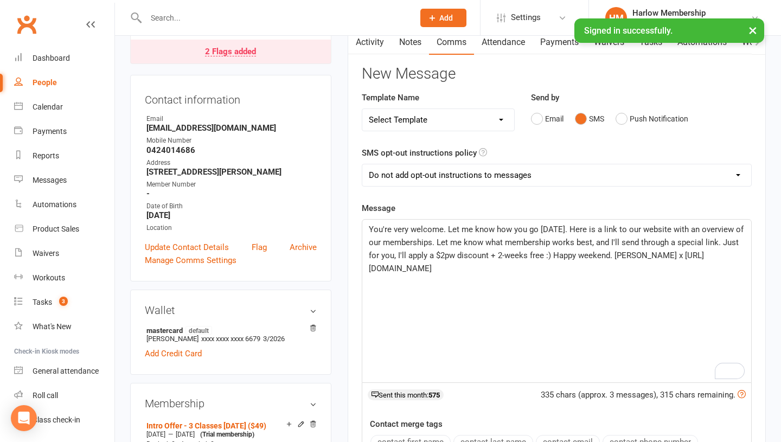
scroll to position [0, 0]
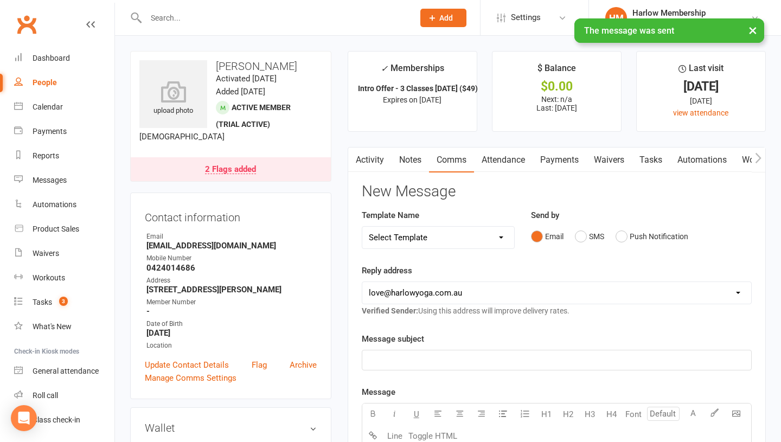
click at [405, 164] on link "Notes" at bounding box center [410, 160] width 37 height 25
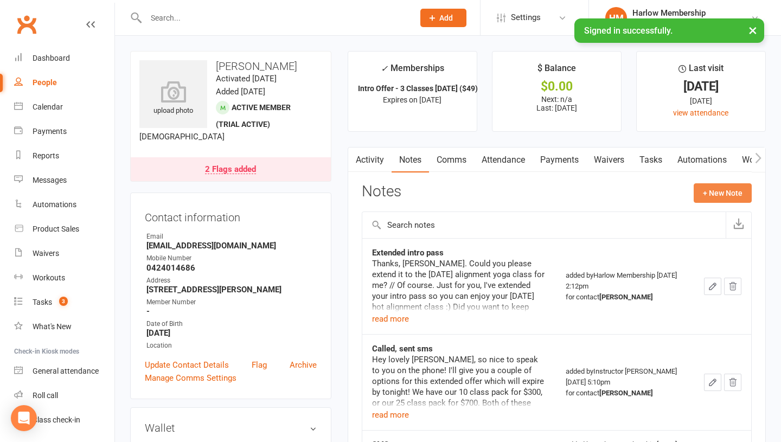
click at [723, 191] on button "+ New Note" at bounding box center [723, 193] width 58 height 20
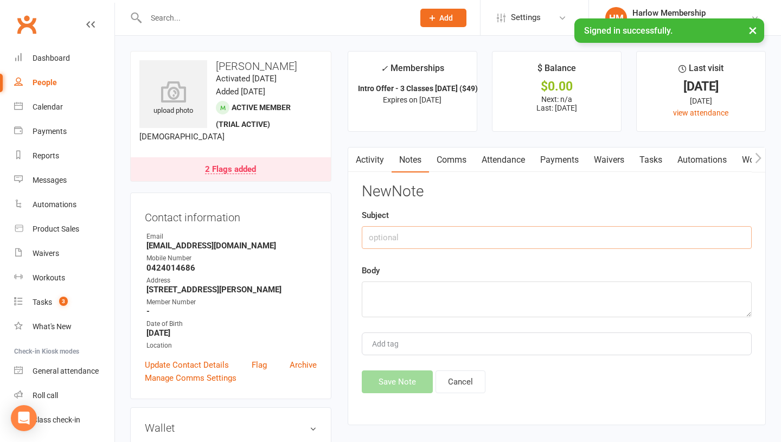
click at [422, 236] on input "text" at bounding box center [557, 237] width 390 height 23
type input "OFFER"
click at [415, 305] on textarea at bounding box center [557, 300] width 390 height 36
paste textarea "I'll apply a $2pw discount + 2-weeks free :)"
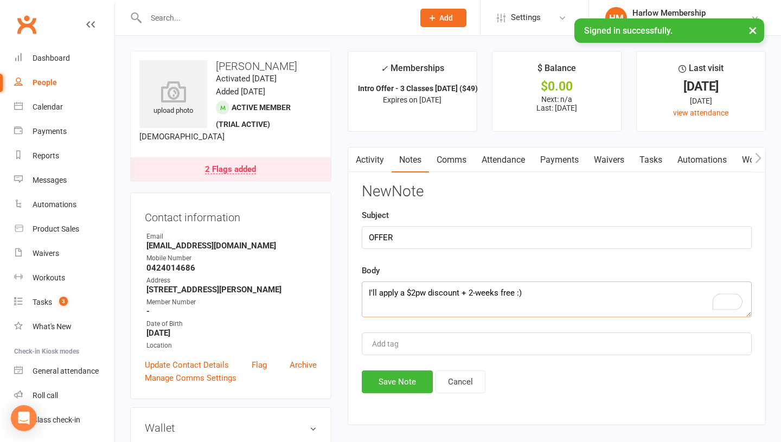
drag, startPoint x: 406, startPoint y: 291, endPoint x: 365, endPoint y: 291, distance: 41.2
click at [365, 291] on textarea "I'll apply a $2pw discount + 2-weeks free :)" at bounding box center [557, 300] width 390 height 36
type textarea "$2pw discount + 2-weeks free :)"
click at [404, 386] on button "Save Note" at bounding box center [397, 382] width 71 height 23
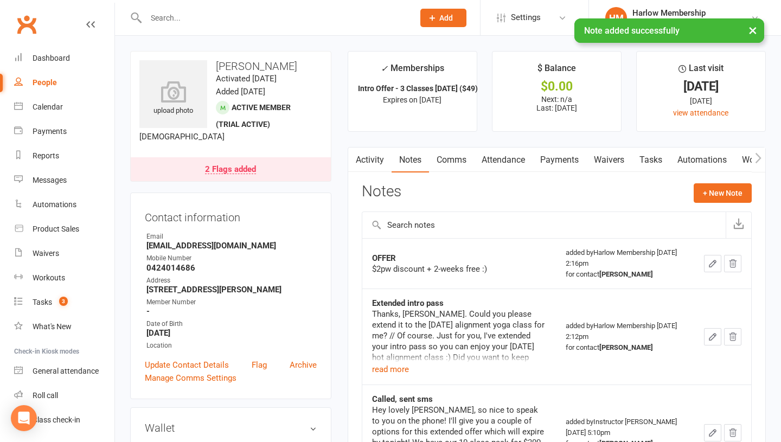
click at [371, 158] on link "Activity" at bounding box center [369, 160] width 43 height 25
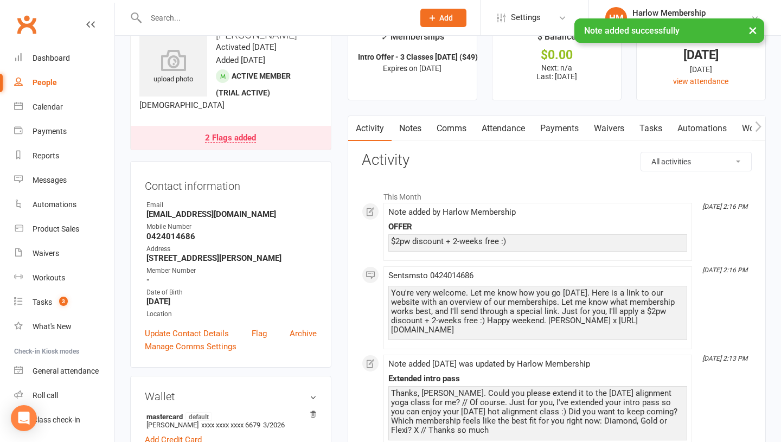
scroll to position [32, 0]
click at [646, 125] on link "Tasks" at bounding box center [651, 128] width 38 height 25
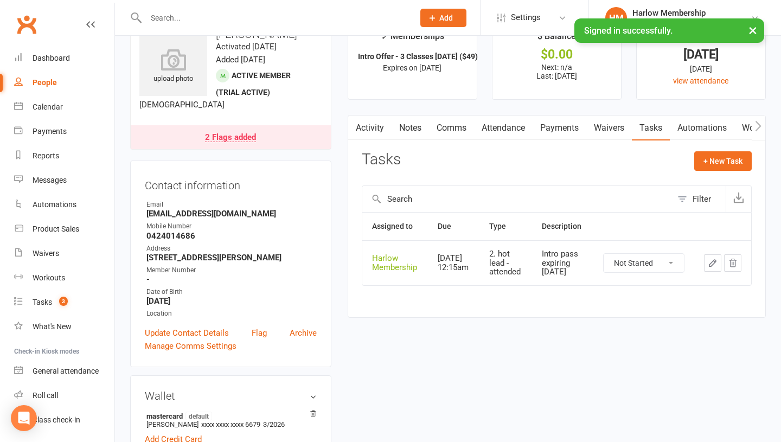
click at [629, 264] on select "Not Started In Progress Waiting Complete" at bounding box center [644, 263] width 80 height 18
select select "unstarted"
click at [36, 301] on div "Tasks" at bounding box center [43, 302] width 20 height 9
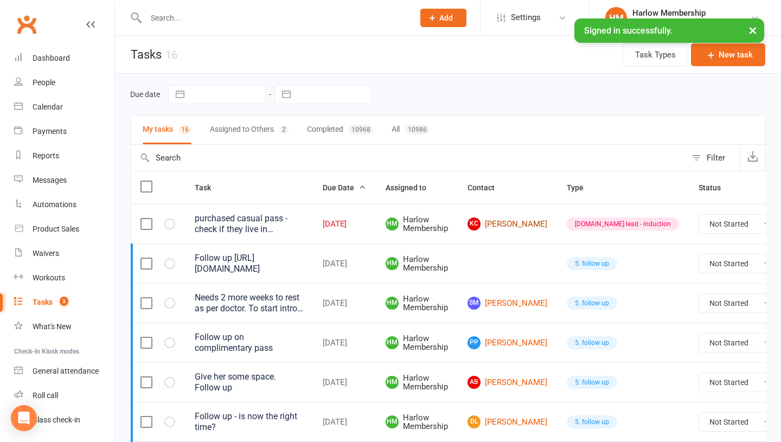
click at [496, 226] on link "KC Katie Cassidy" at bounding box center [508, 224] width 80 height 13
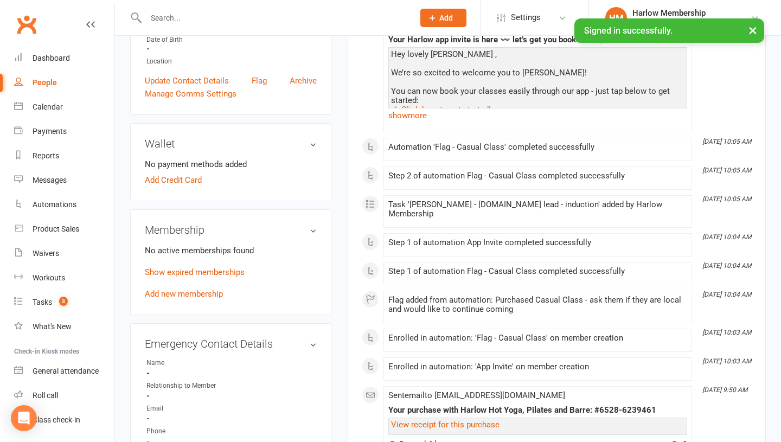
scroll to position [268, 0]
click at [181, 276] on link "Show expired memberships" at bounding box center [195, 271] width 100 height 10
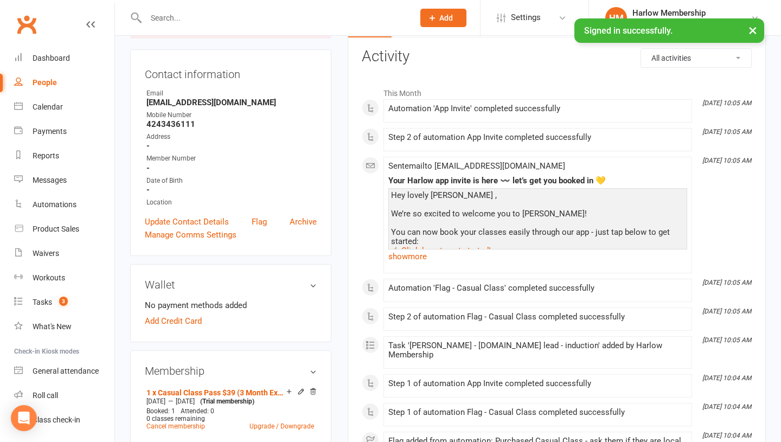
scroll to position [0, 0]
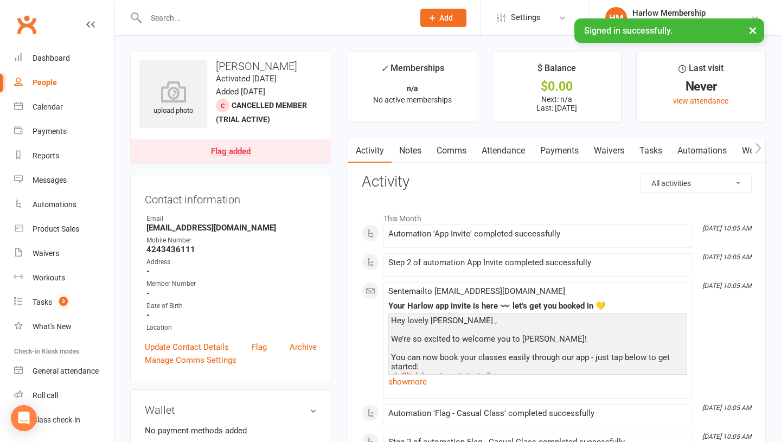
click at [418, 150] on link "Notes" at bounding box center [410, 150] width 37 height 25
